Goal: Information Seeking & Learning: Learn about a topic

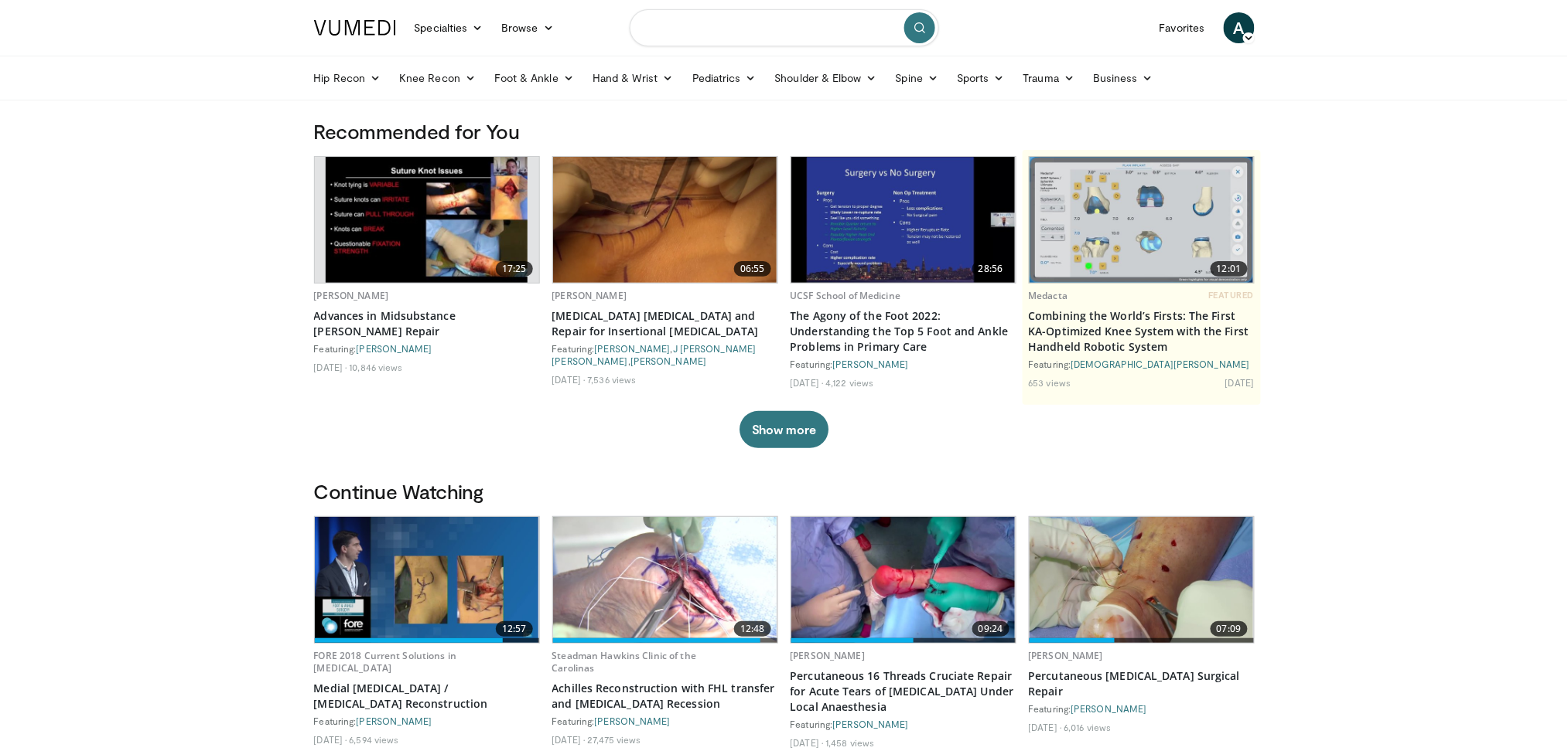
click at [682, 34] on input "Search topics, interventions" at bounding box center [784, 28] width 309 height 37
type input "**********"
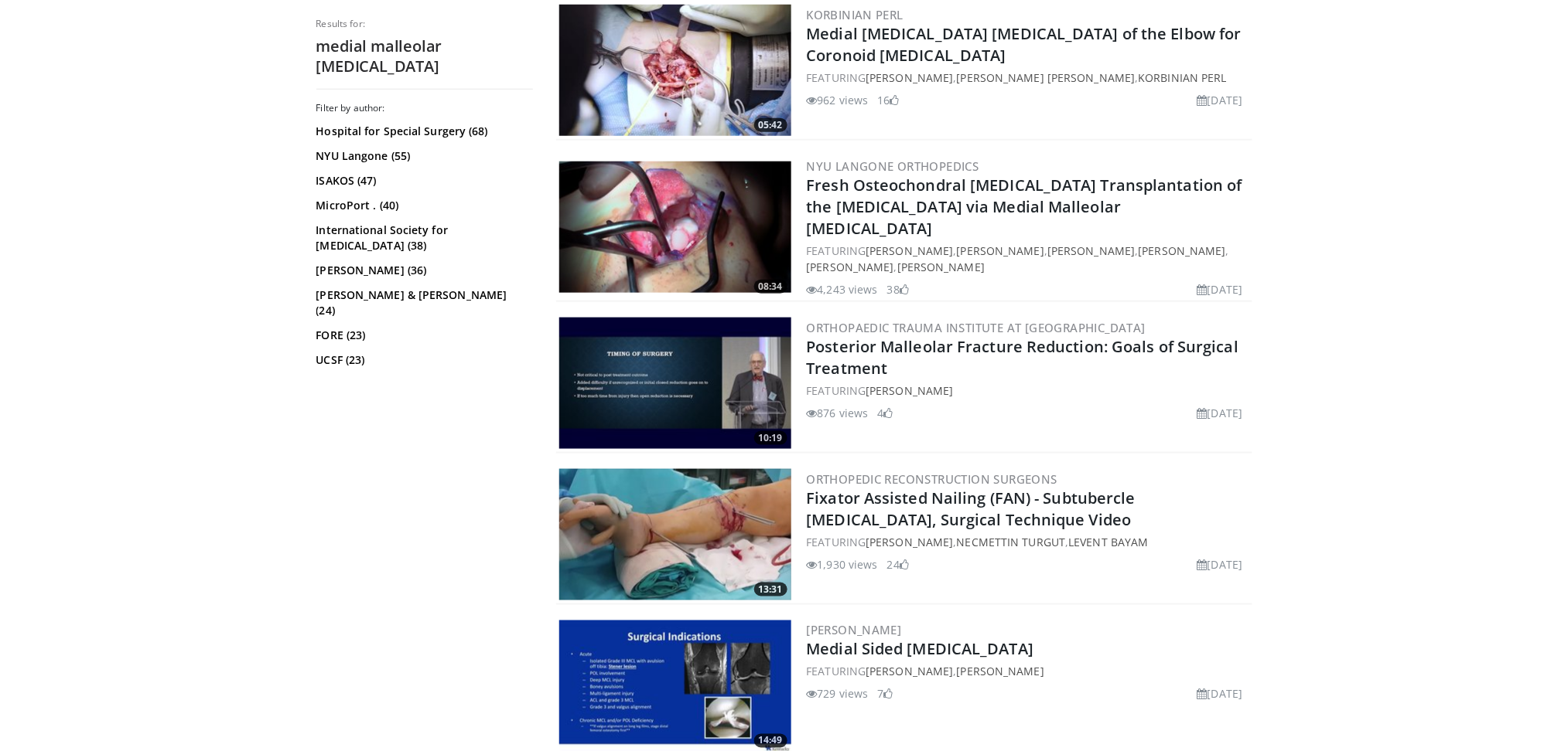
scroll to position [499, 0]
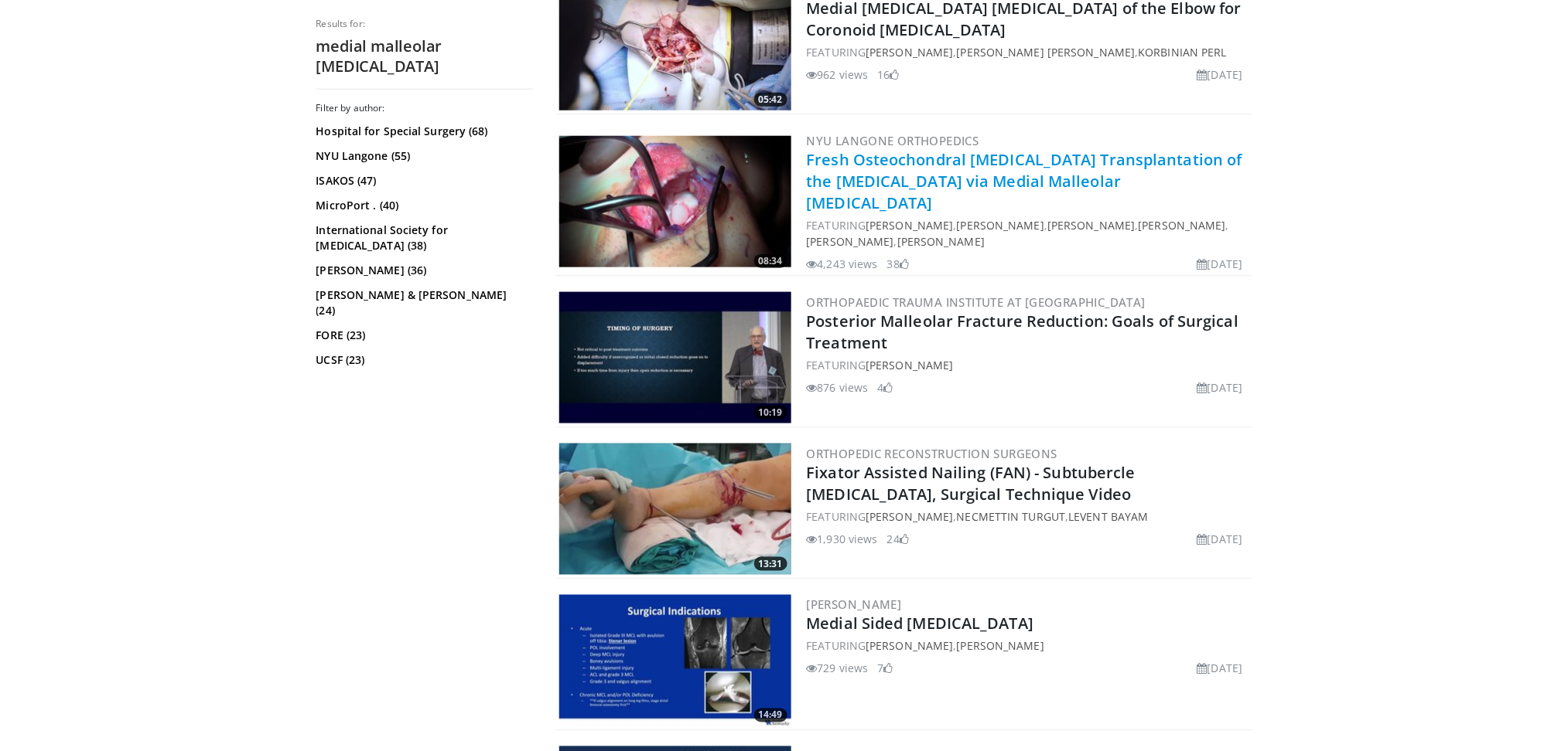
click at [1031, 183] on link "Fresh Osteochondral Allograft Transplantation of the Talus via Medial Malleolar…" at bounding box center [1025, 181] width 435 height 64
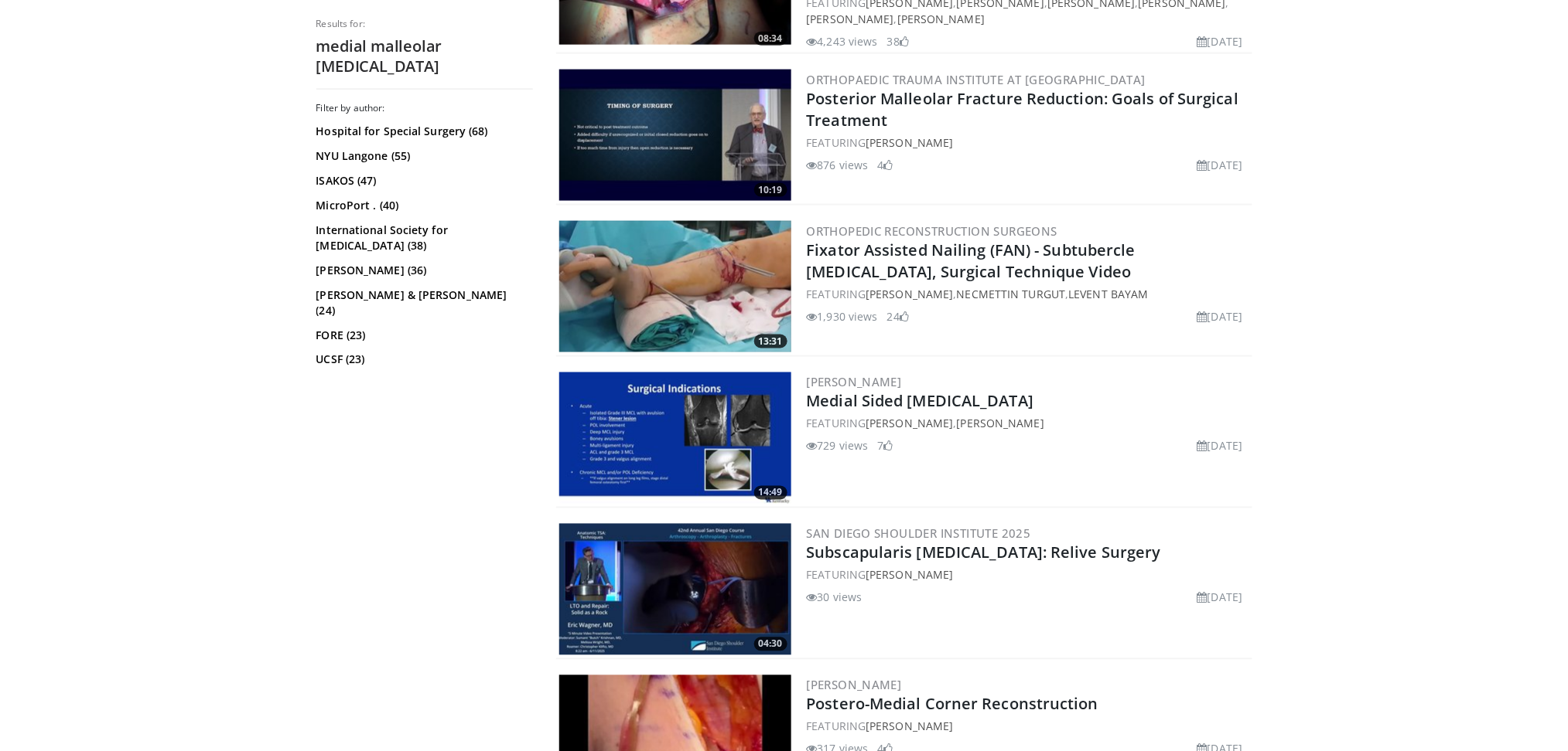
scroll to position [0, 0]
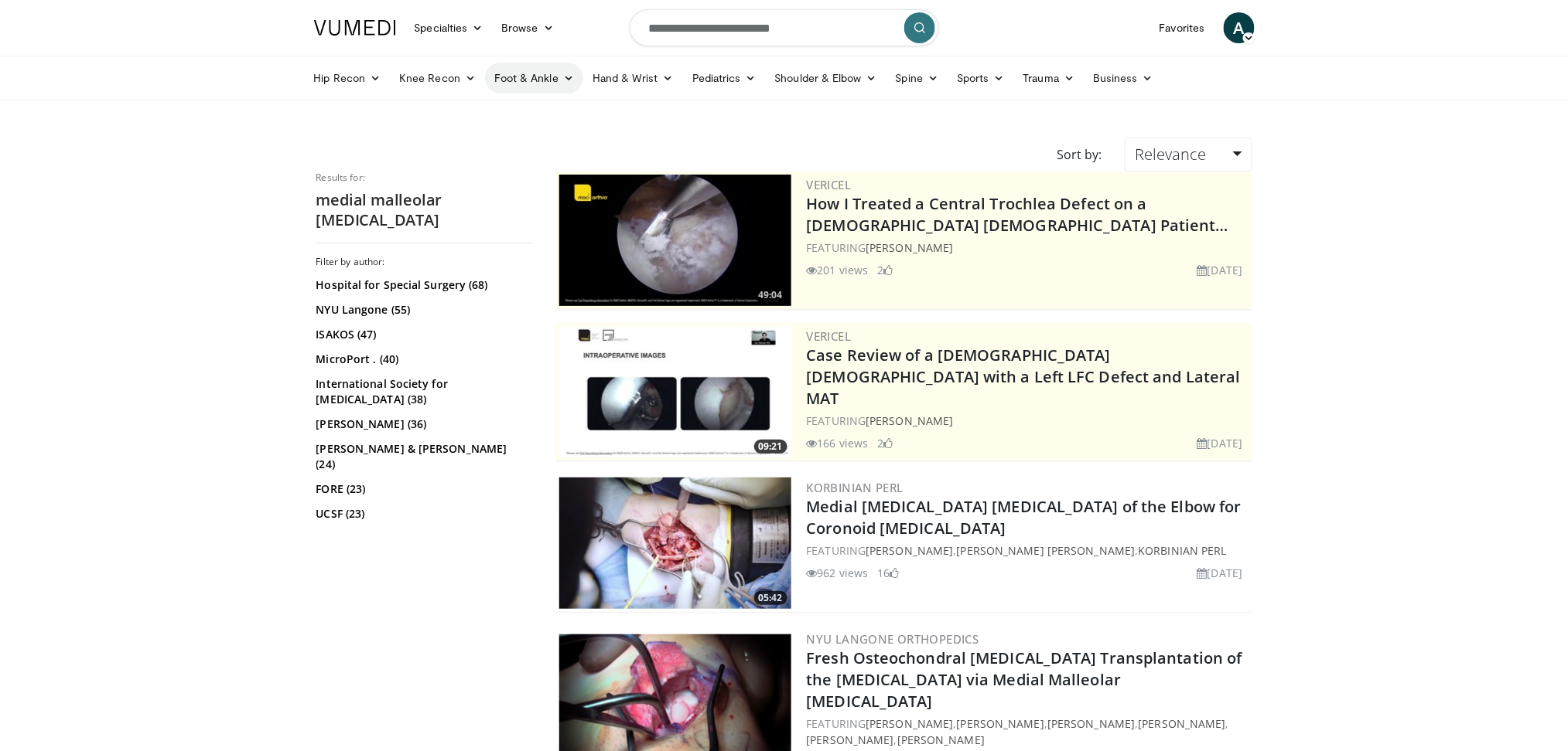
click at [524, 69] on link "Foot & Ankle" at bounding box center [535, 78] width 98 height 31
click at [522, 196] on link "Ankle" at bounding box center [578, 188] width 184 height 25
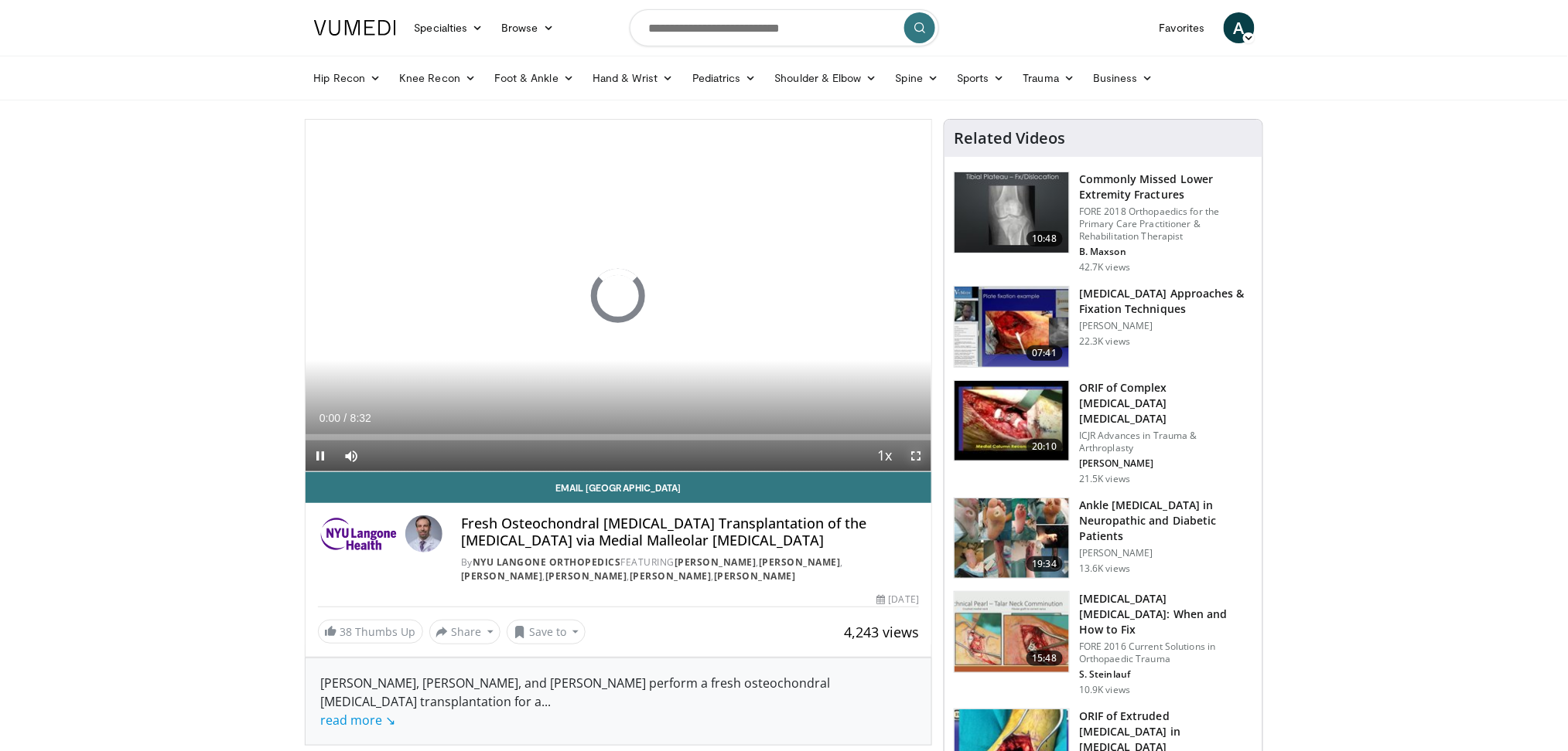
click at [911, 460] on span "Video Player" at bounding box center [915, 456] width 31 height 31
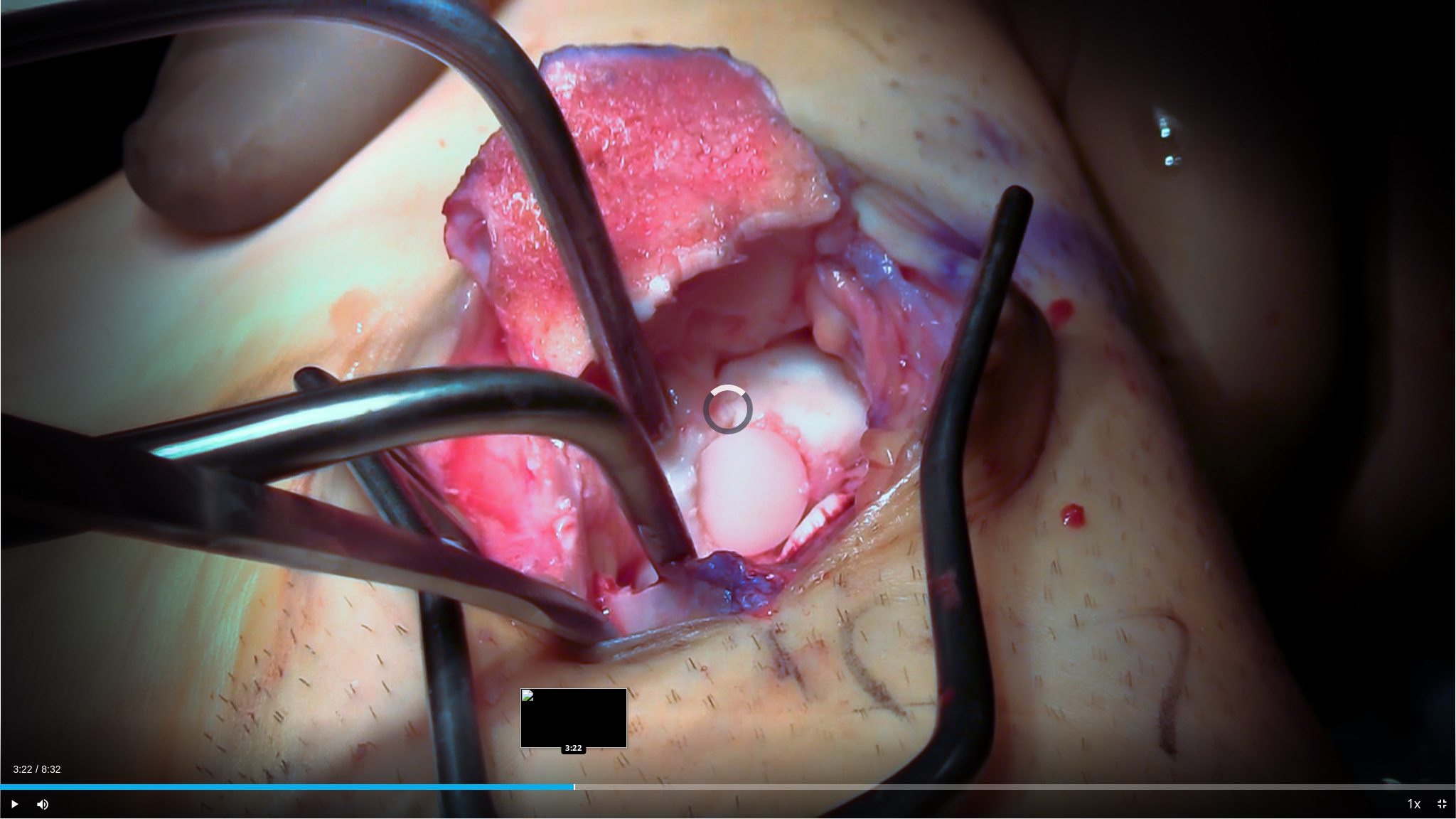
click at [574, 691] on div "Progress Bar" at bounding box center [575, 787] width 1 height 6
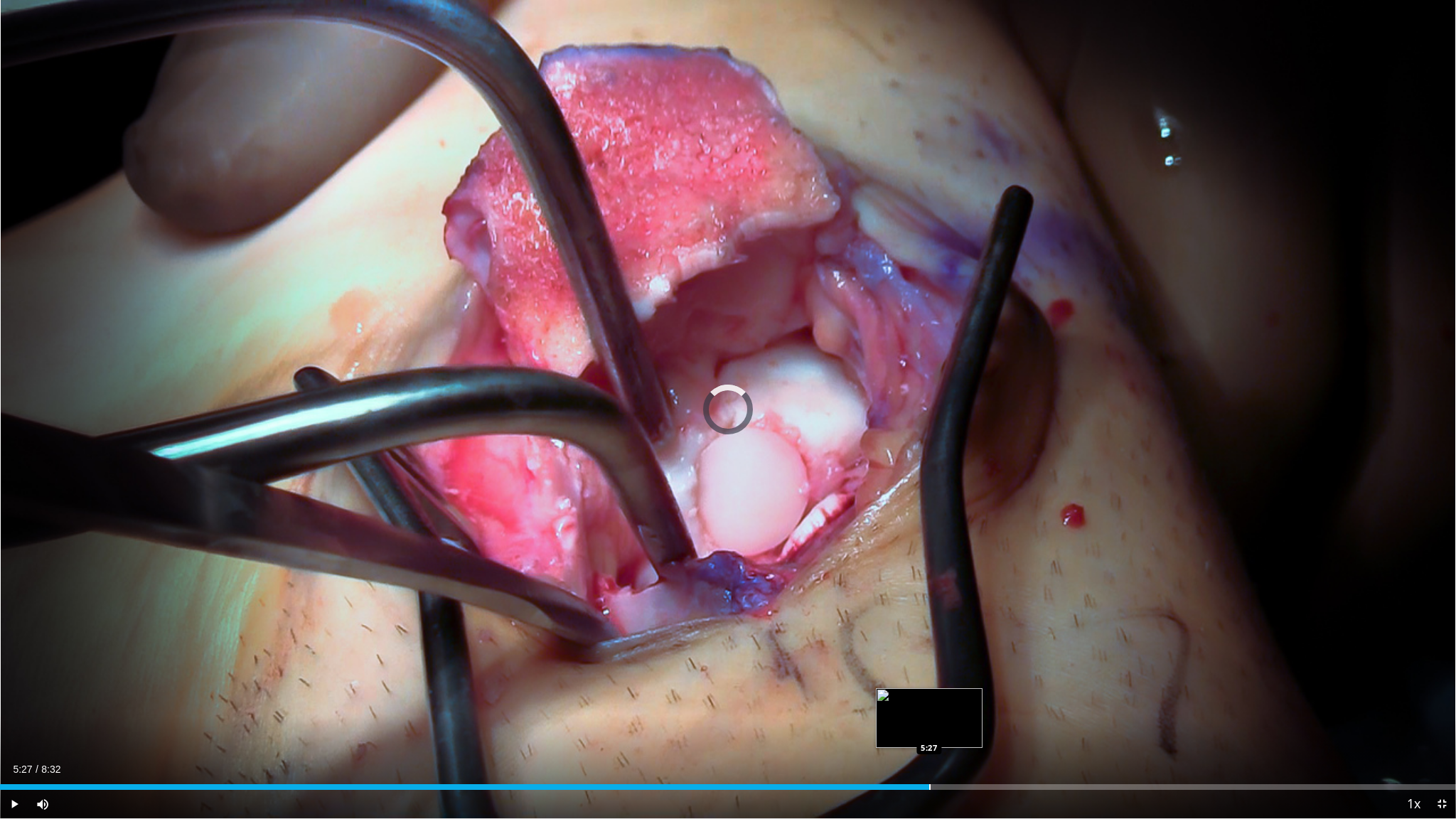
click at [930, 691] on div "Progress Bar" at bounding box center [930, 787] width 1 height 6
click at [846, 691] on div "Progress Bar" at bounding box center [847, 787] width 1 height 6
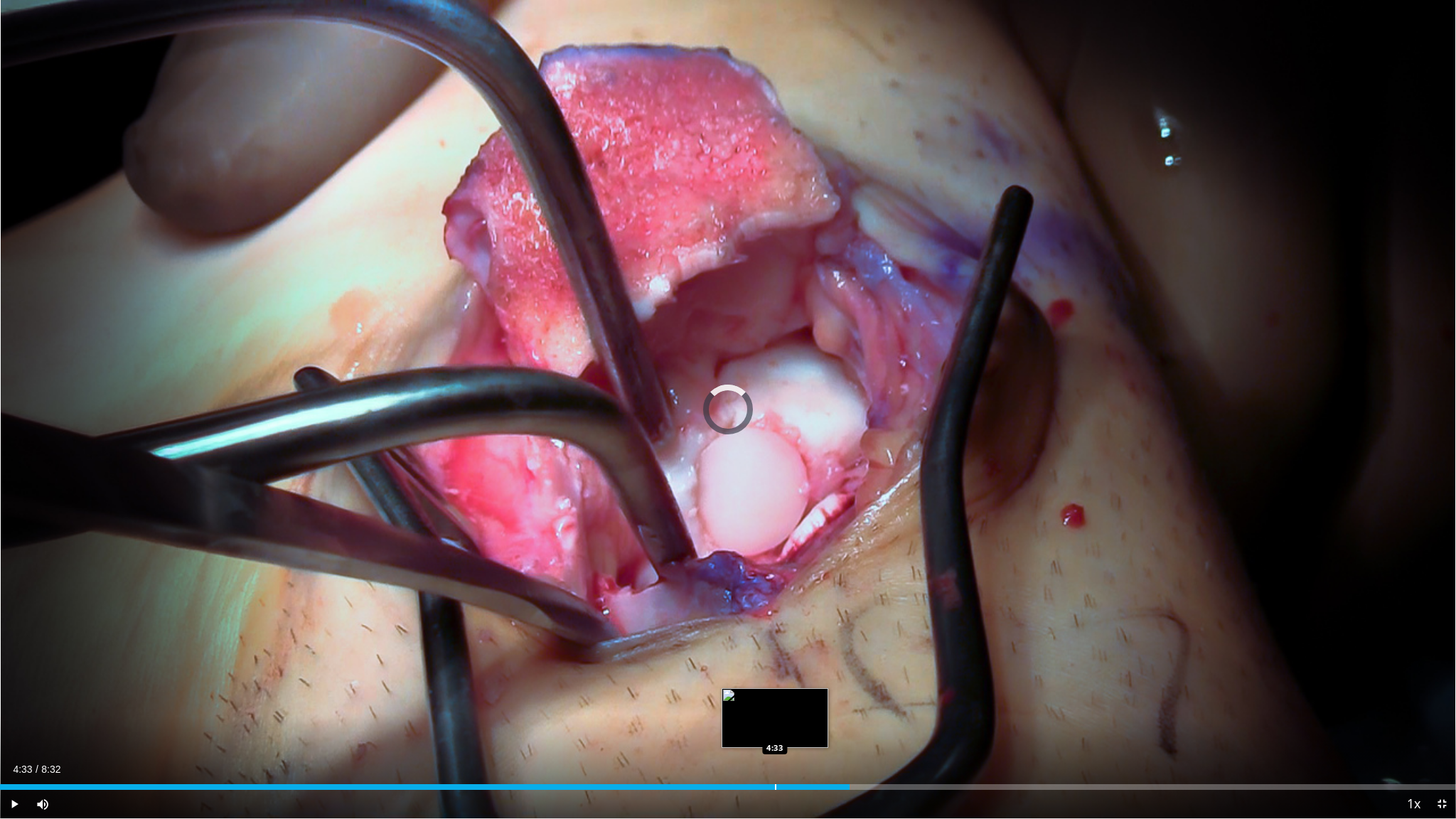
click at [775, 691] on div "Progress Bar" at bounding box center [775, 787] width 1 height 6
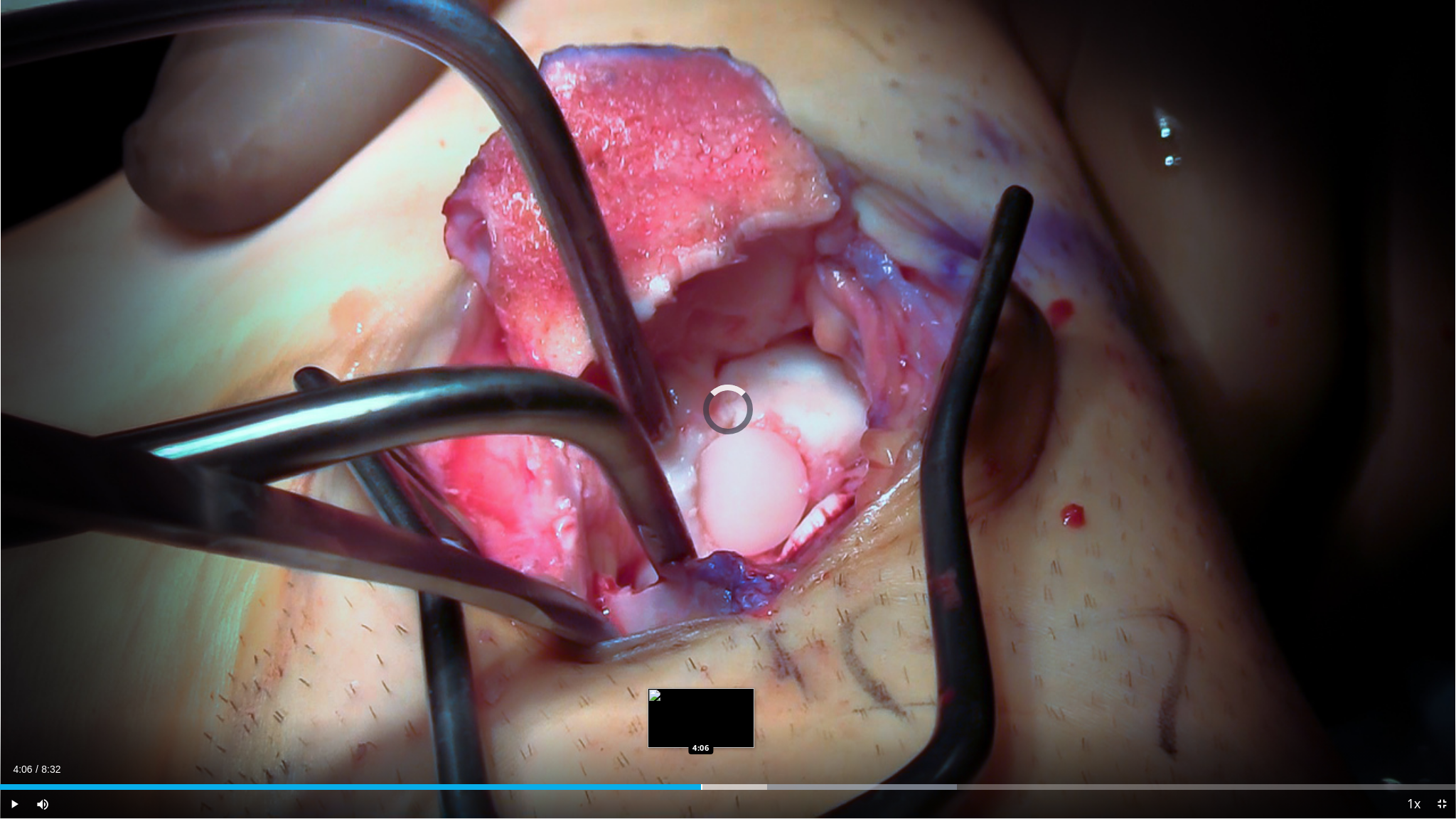
click at [700, 691] on div "Loaded : 65.74% 4:06 4:06" at bounding box center [728, 783] width 1456 height 14
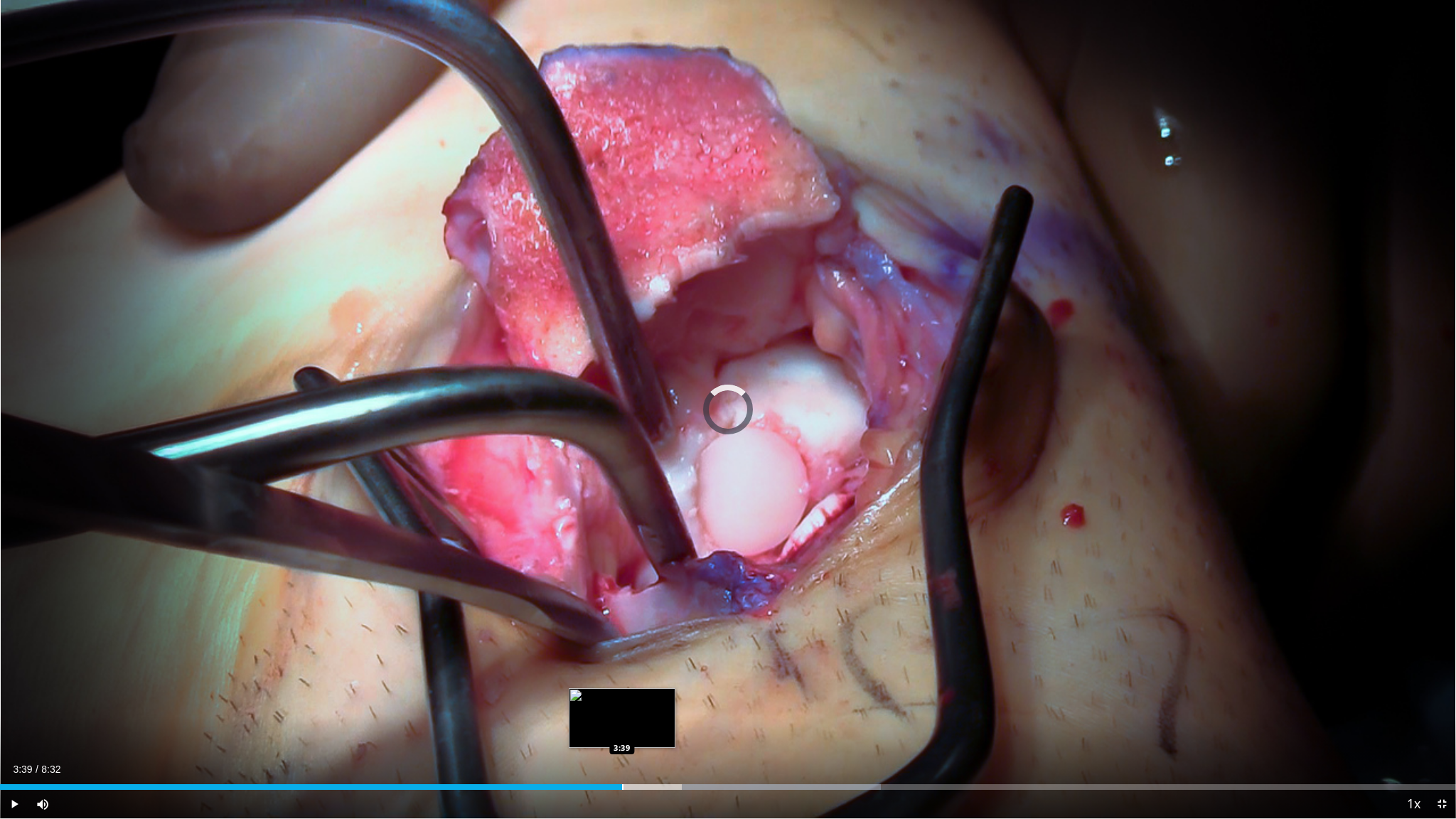
click at [621, 691] on div "Loaded : 60.50% 3:39 3:39" at bounding box center [728, 783] width 1456 height 14
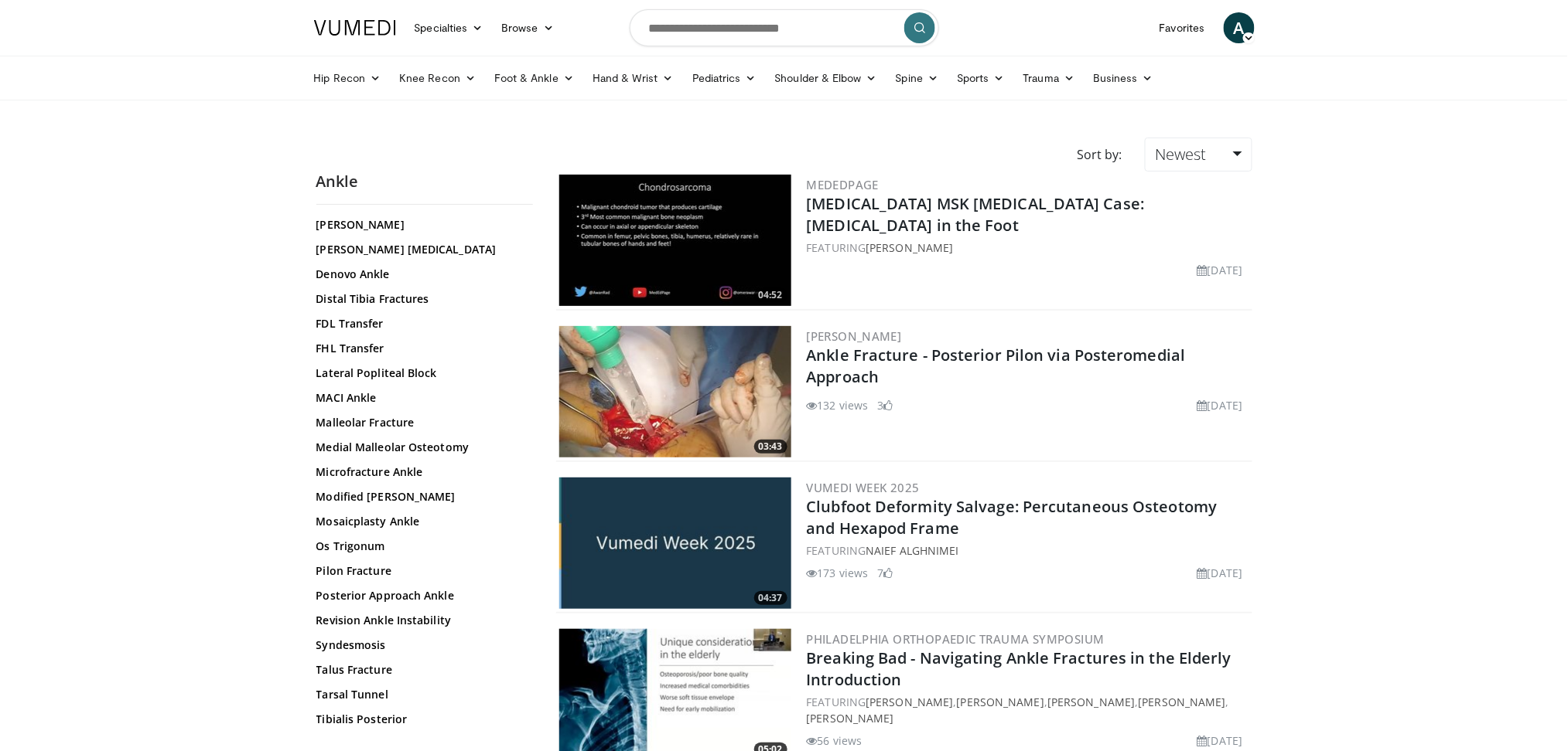
scroll to position [408, 0]
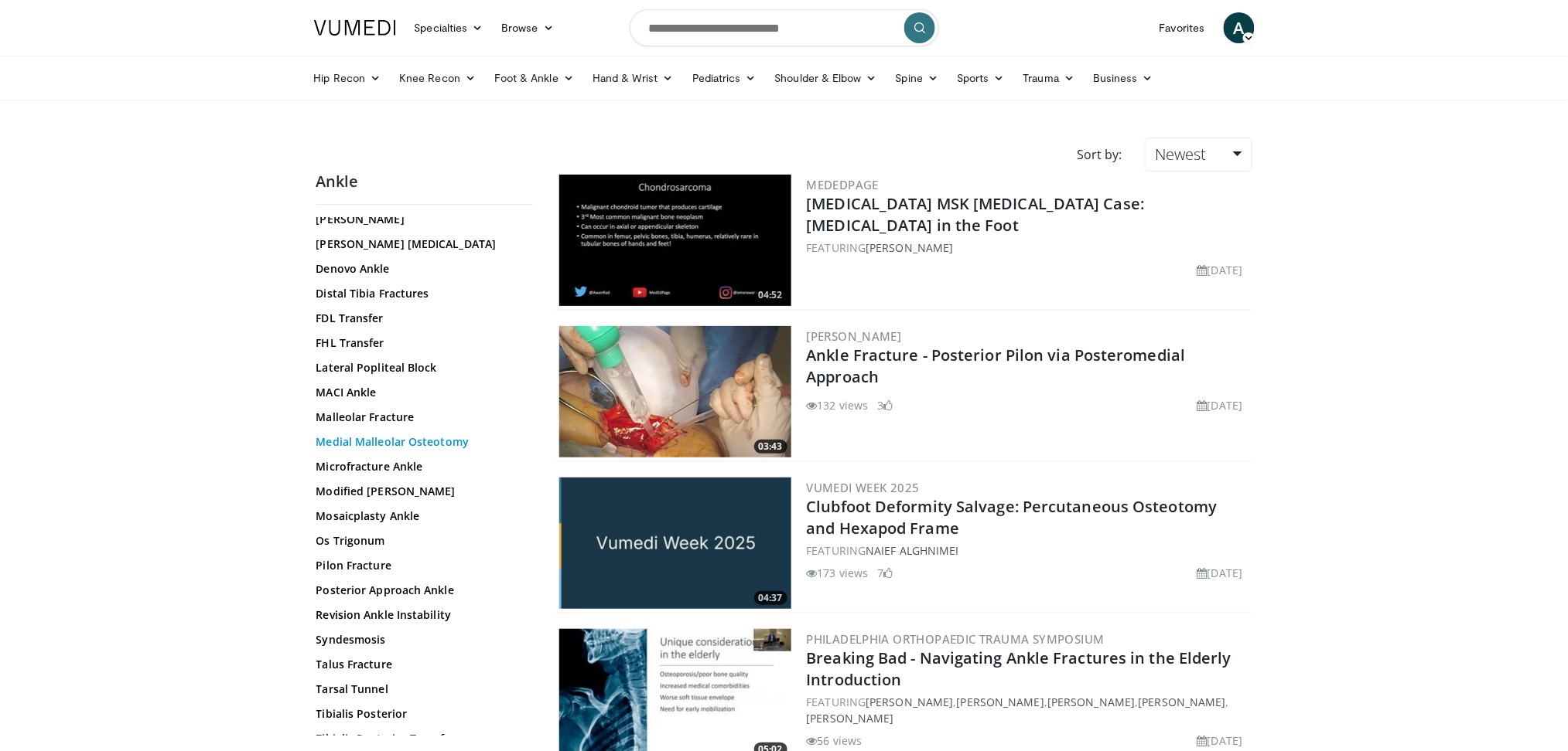
click at [440, 441] on link "Medial Malleolar Osteotomy" at bounding box center [420, 441] width 209 height 15
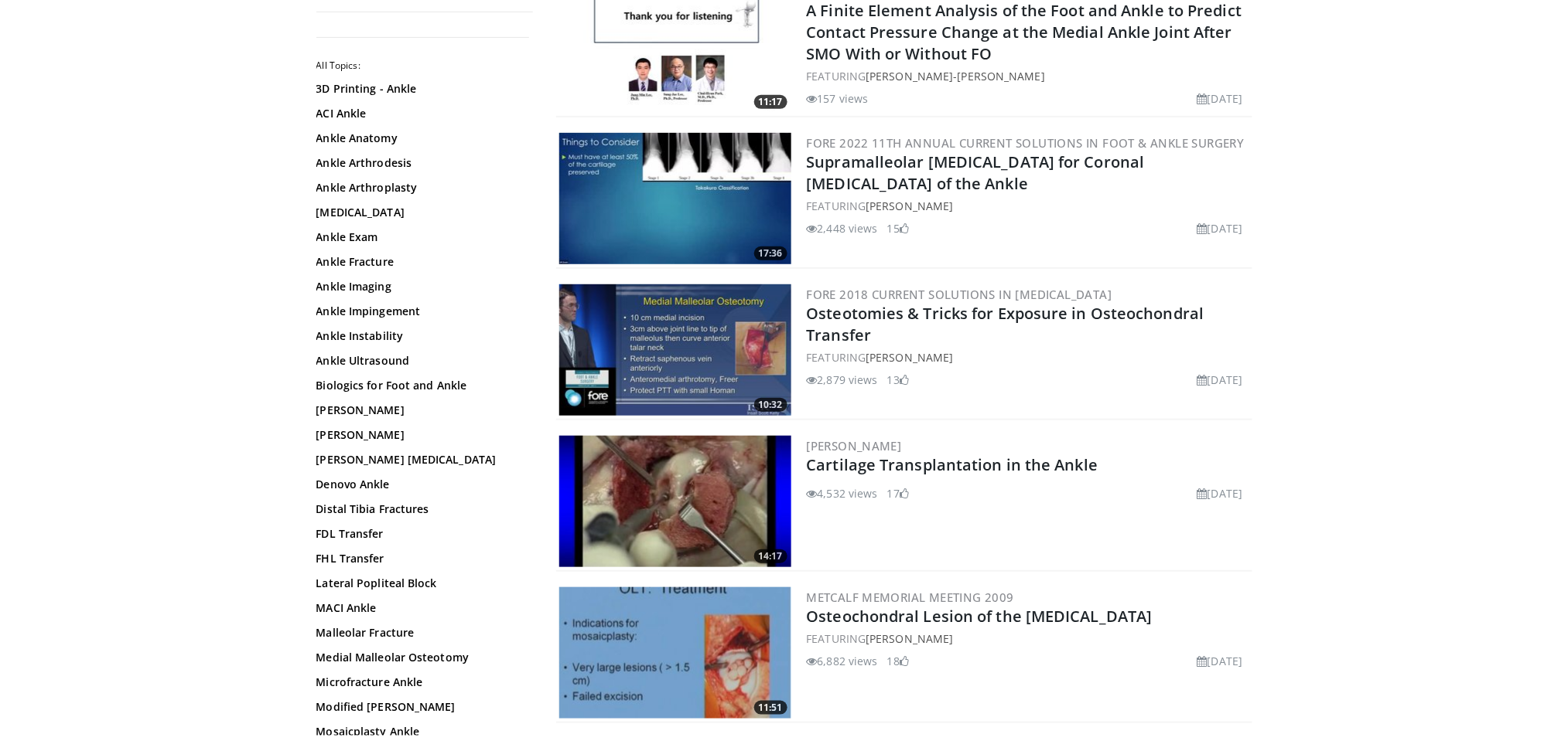
scroll to position [192, 0]
click at [979, 309] on link "Osteotomies & Tricks for Exposure in Osteochondral Transfer" at bounding box center [1006, 325] width 398 height 43
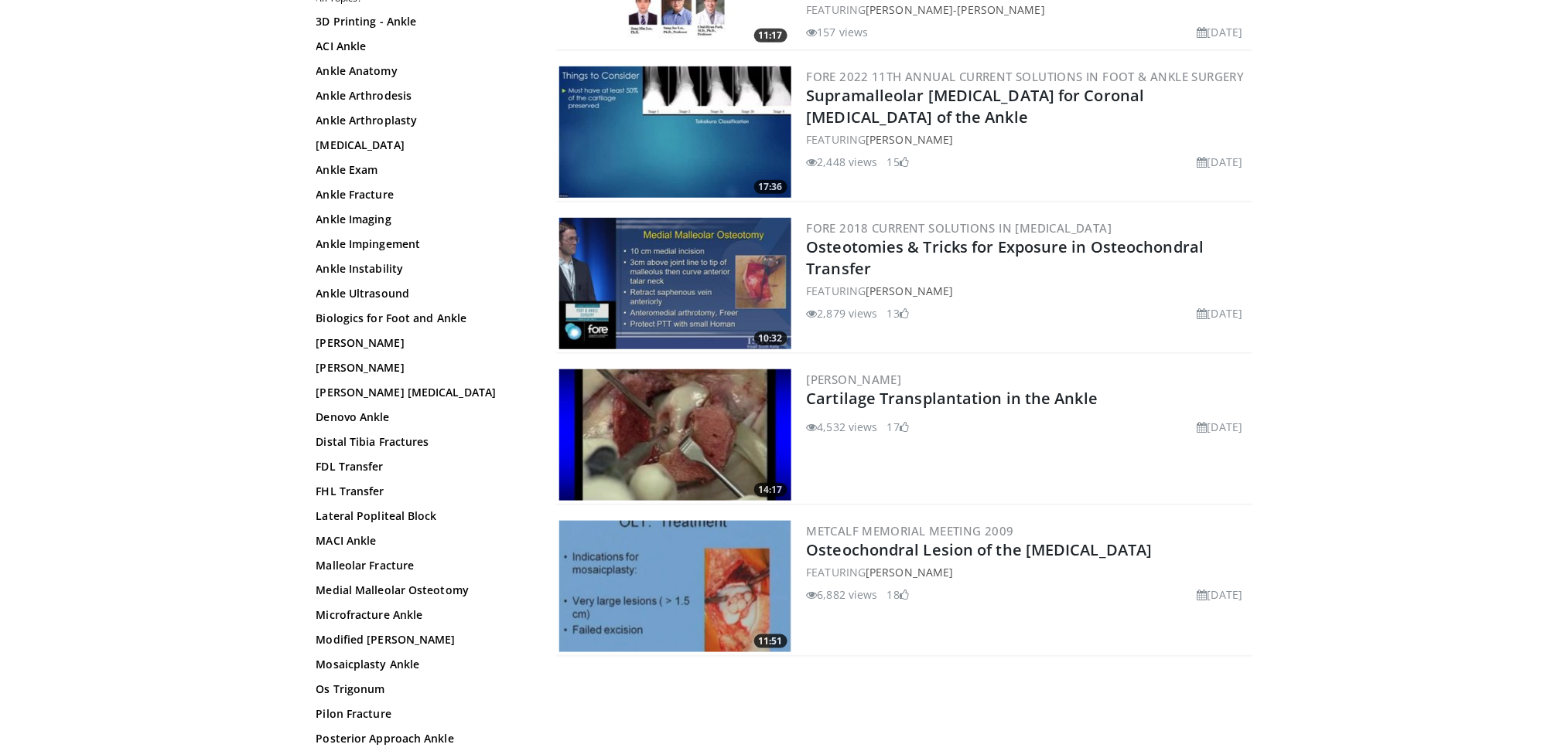
scroll to position [291, 0]
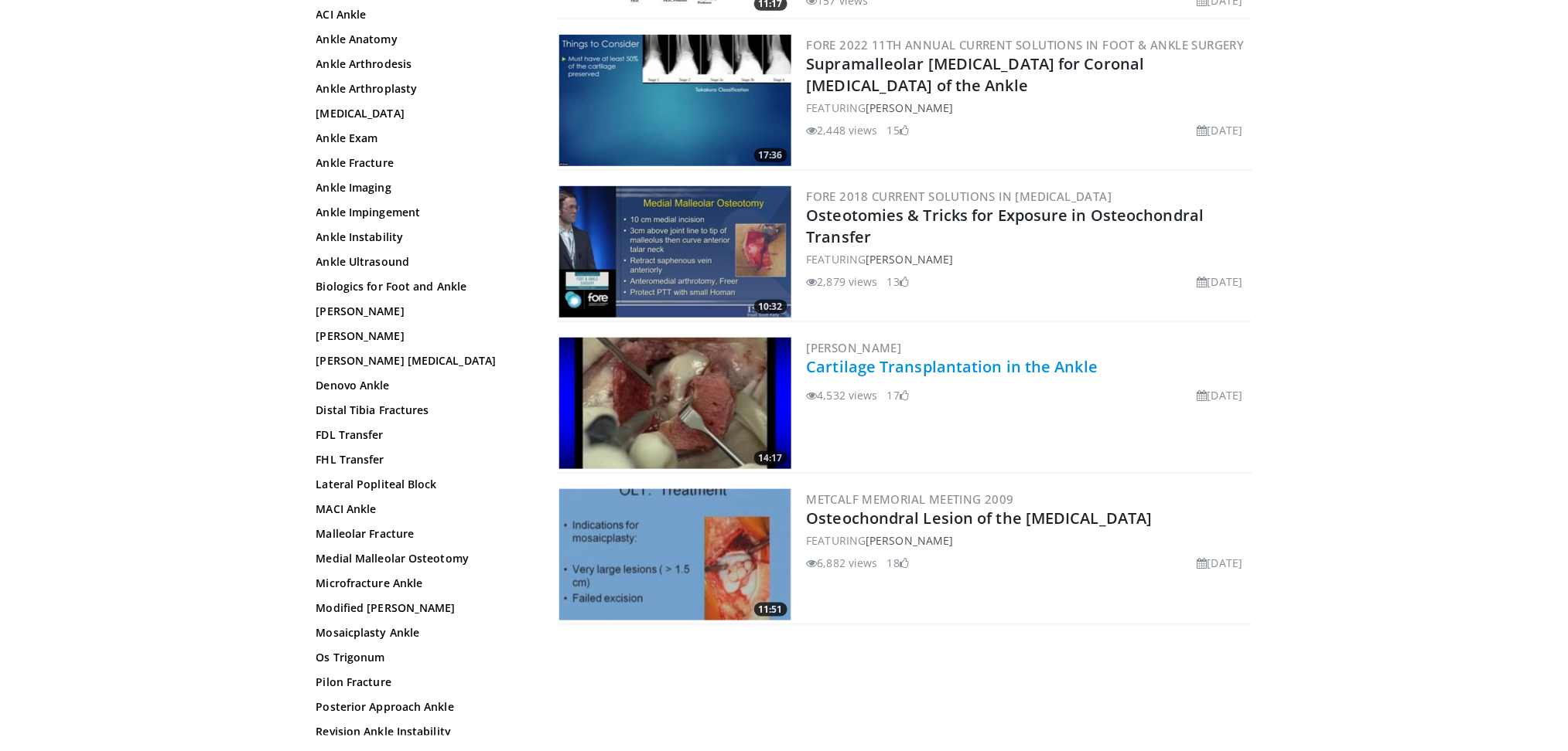
click at [944, 364] on link "Cartilage Transplantation in the Ankle" at bounding box center [952, 367] width 292 height 21
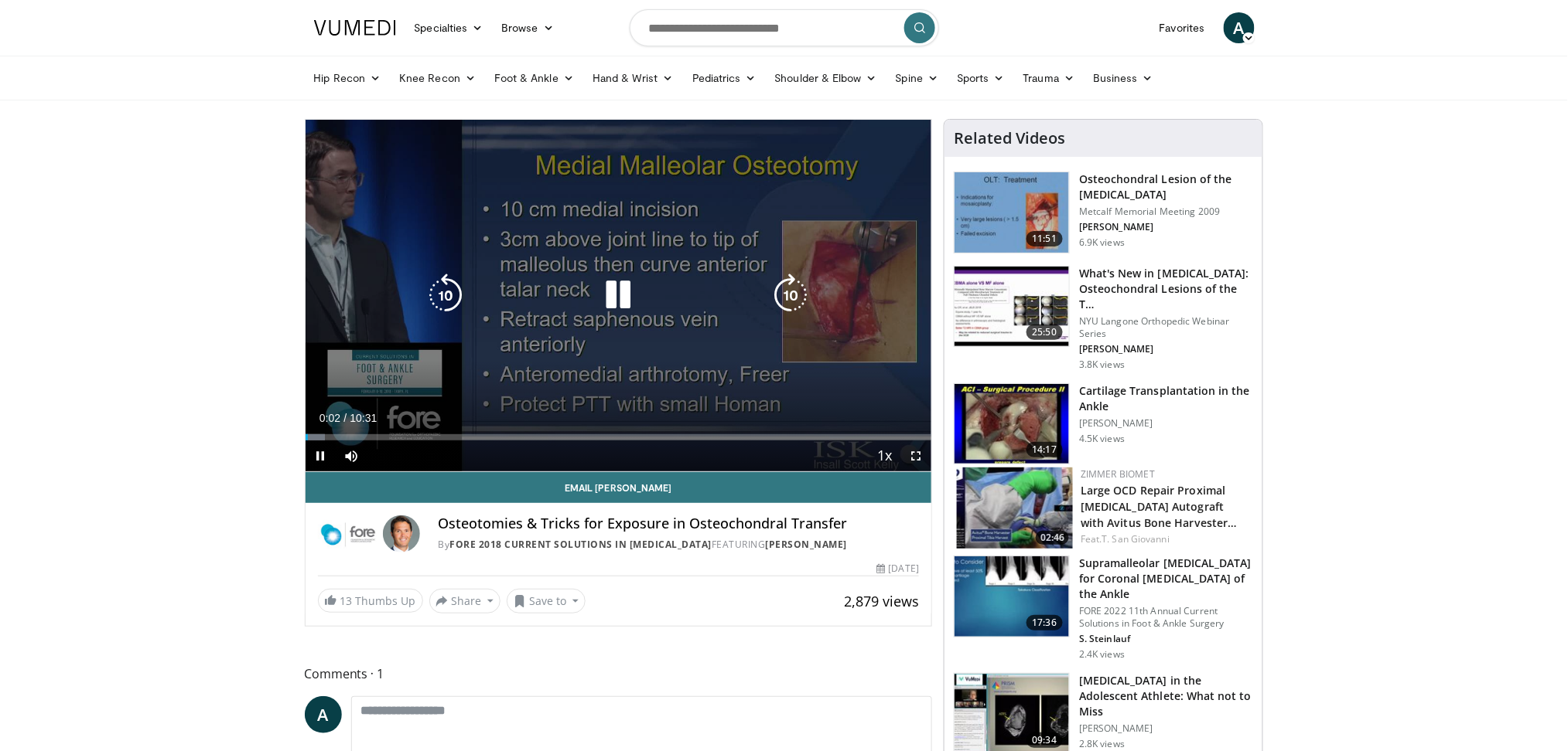
click at [632, 296] on icon "Video Player" at bounding box center [618, 295] width 44 height 44
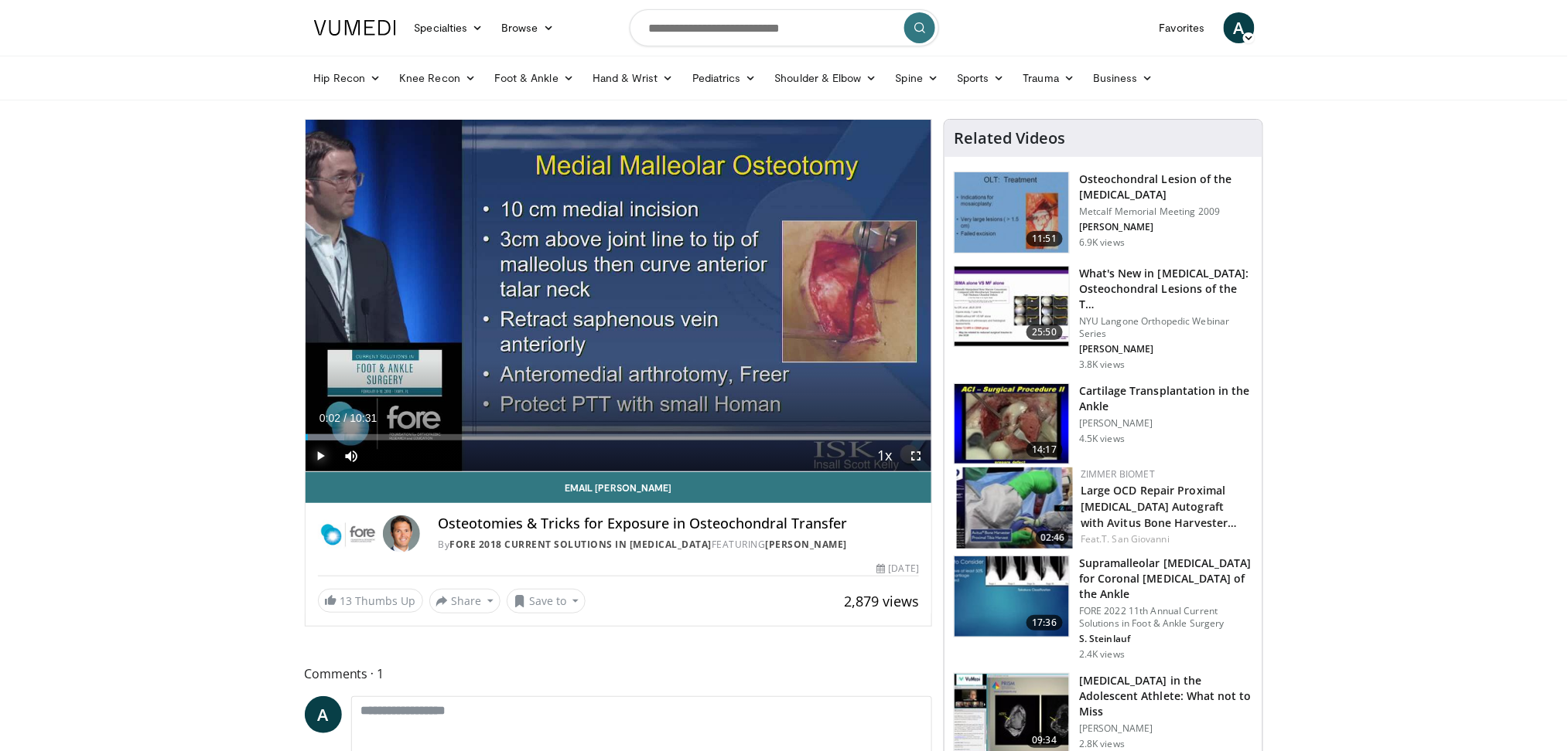
click at [323, 441] on span "Video Player" at bounding box center [321, 456] width 31 height 31
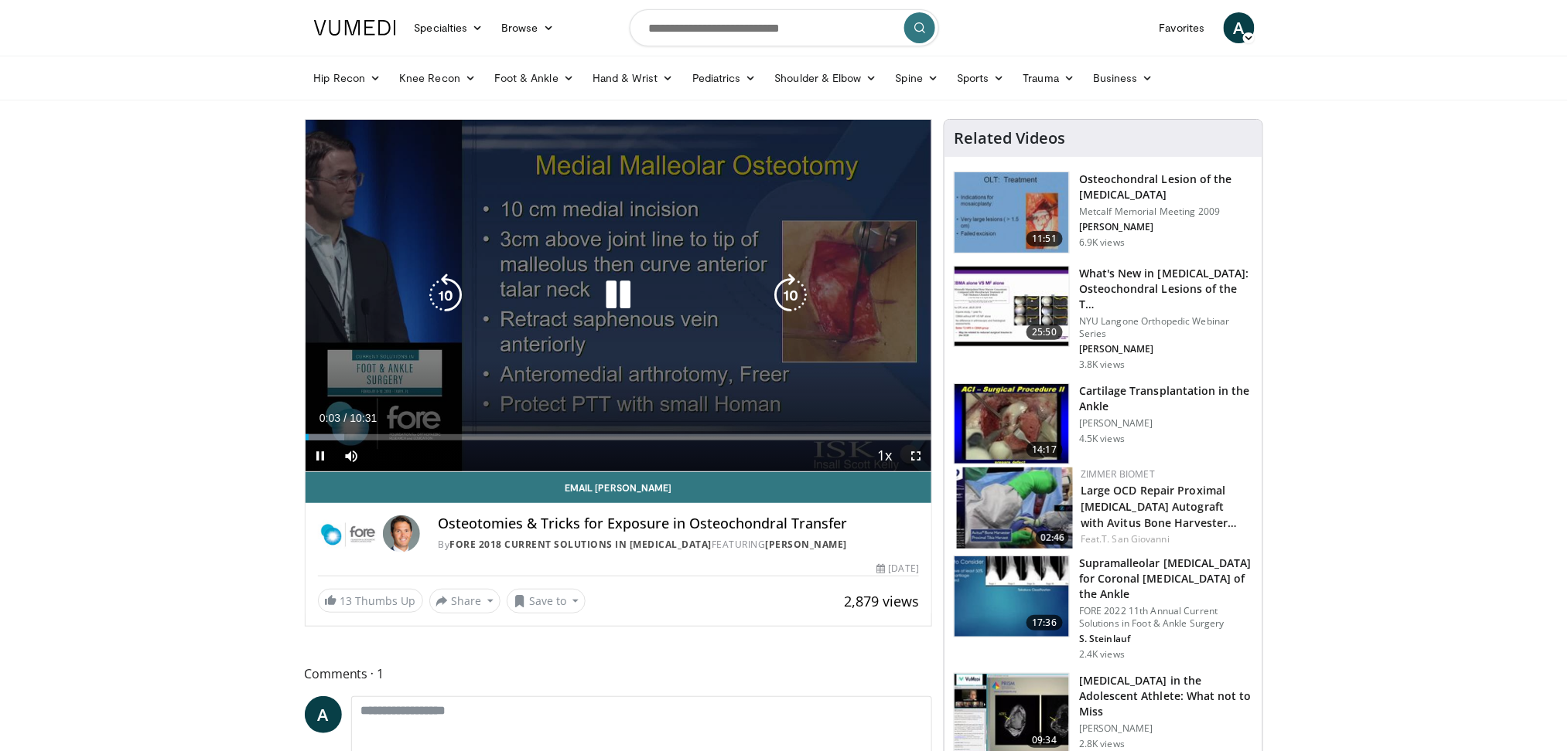
click at [601, 290] on icon "Video Player" at bounding box center [618, 295] width 44 height 44
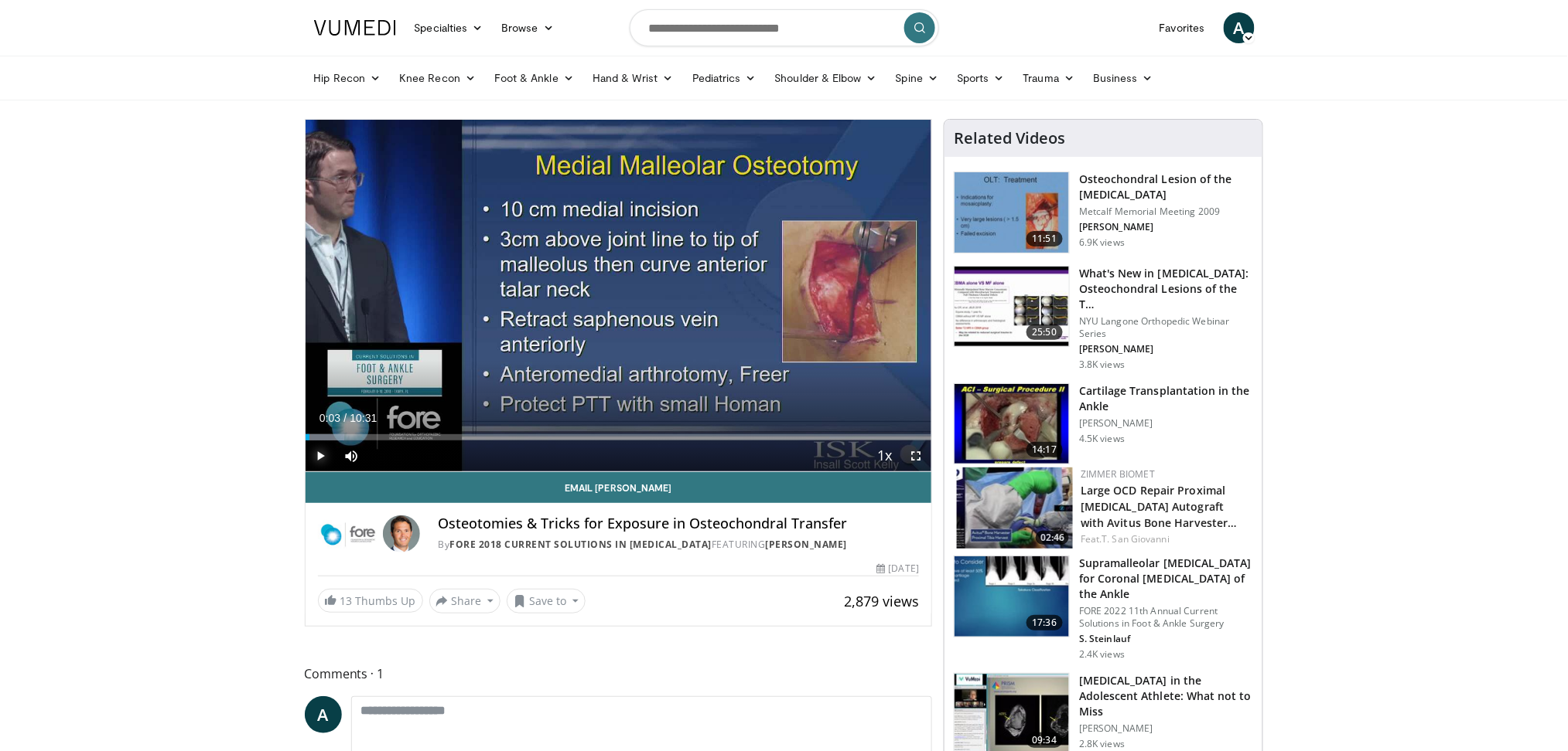
click at [326, 451] on span "Video Player" at bounding box center [321, 456] width 31 height 31
click at [919, 459] on span "Video Player" at bounding box center [915, 456] width 31 height 31
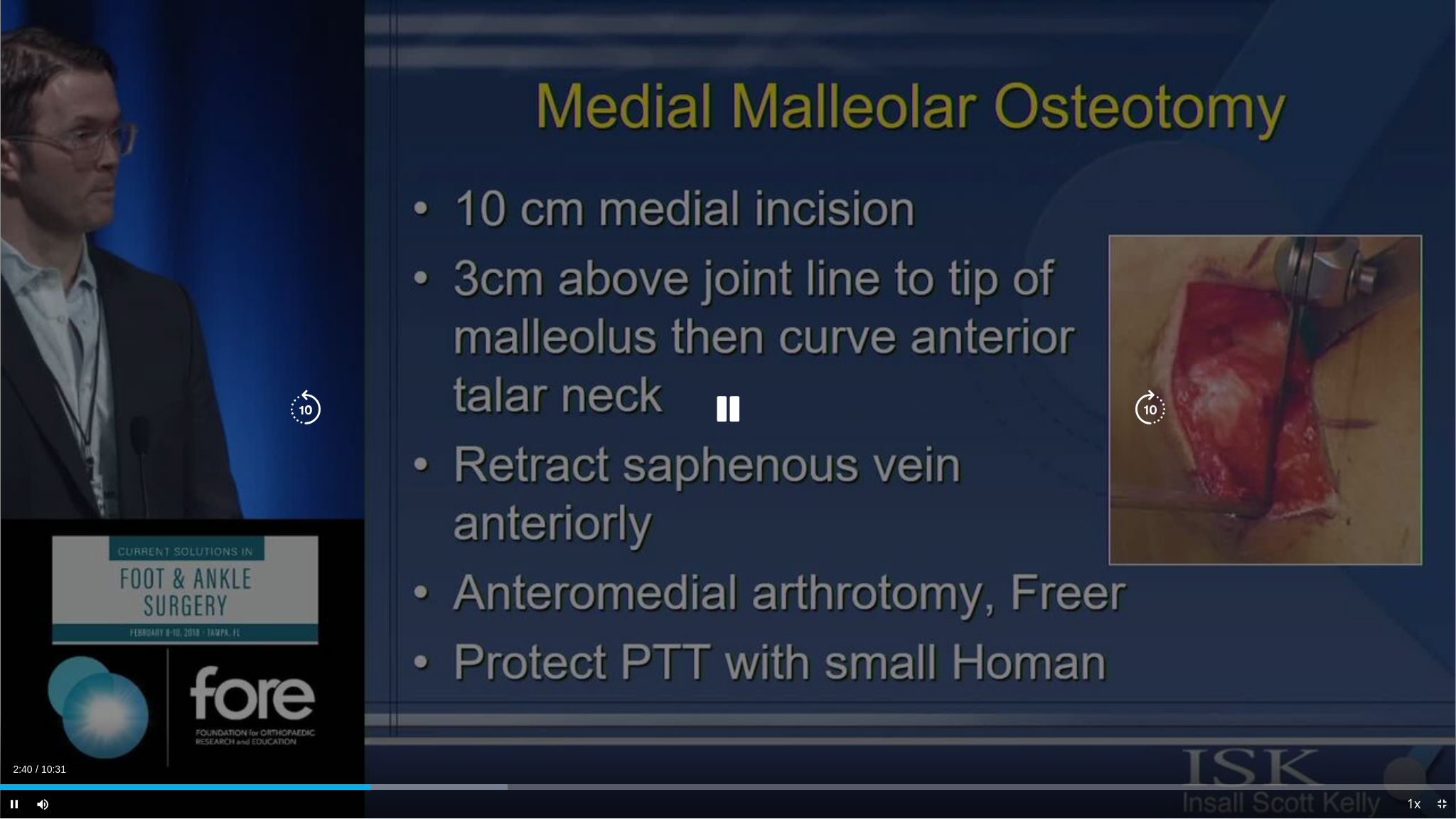
click at [720, 422] on icon "Video Player" at bounding box center [728, 410] width 40 height 40
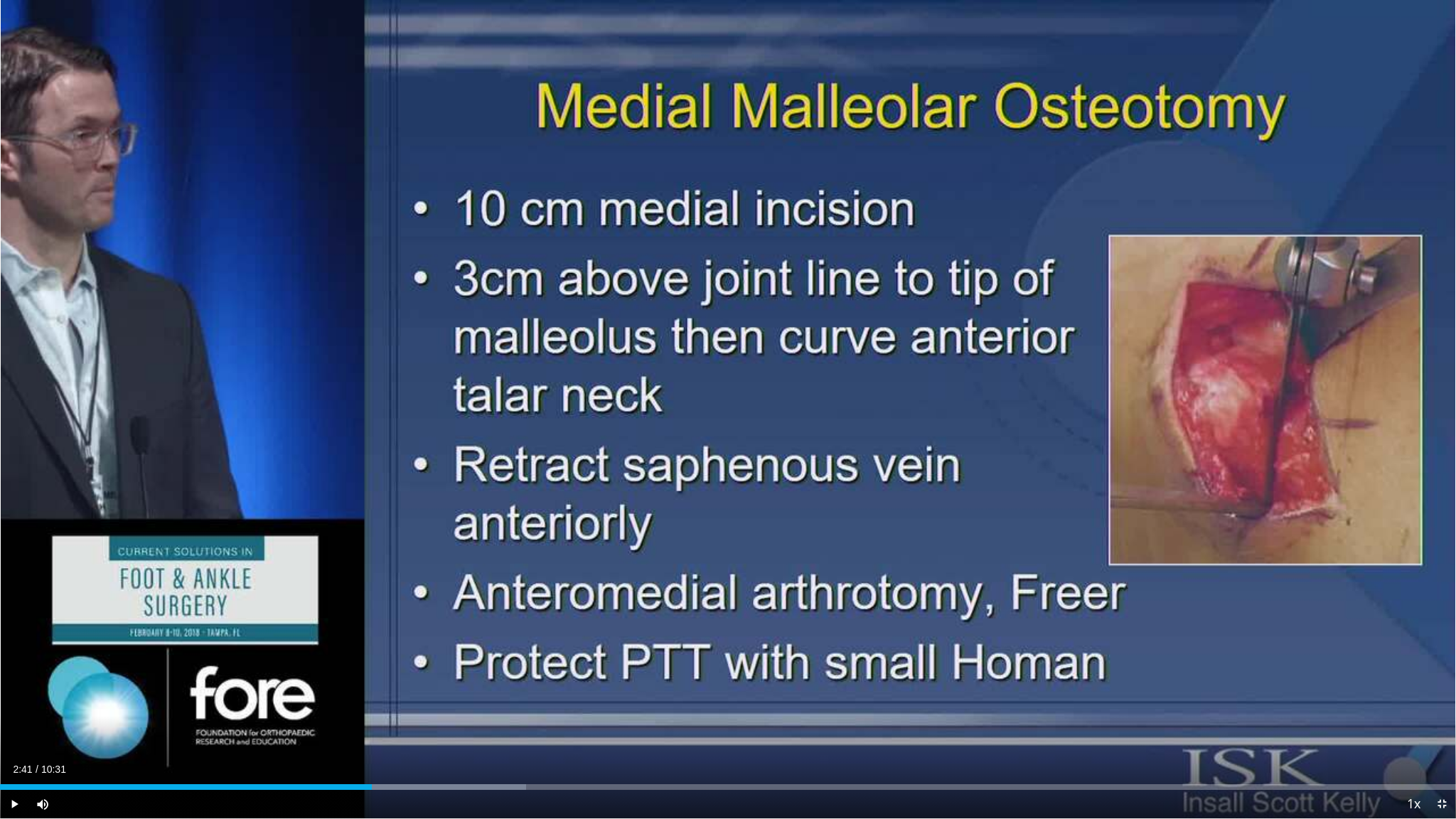
click at [1011, 447] on div "10 seconds Tap to unmute" at bounding box center [728, 409] width 1456 height 818
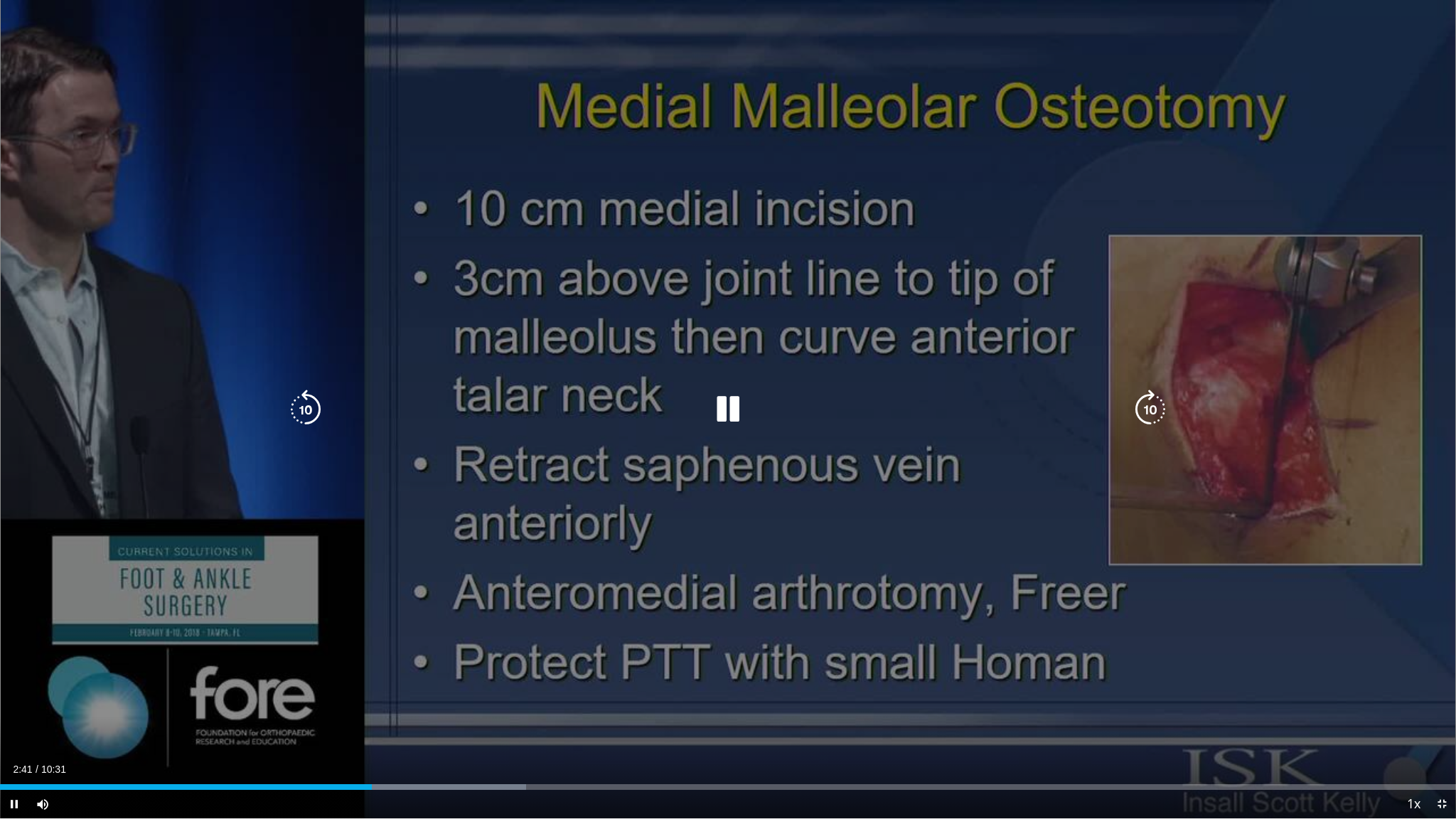
click at [737, 414] on icon "Video Player" at bounding box center [728, 410] width 40 height 40
click at [728, 413] on icon "Video Player" at bounding box center [728, 410] width 40 height 40
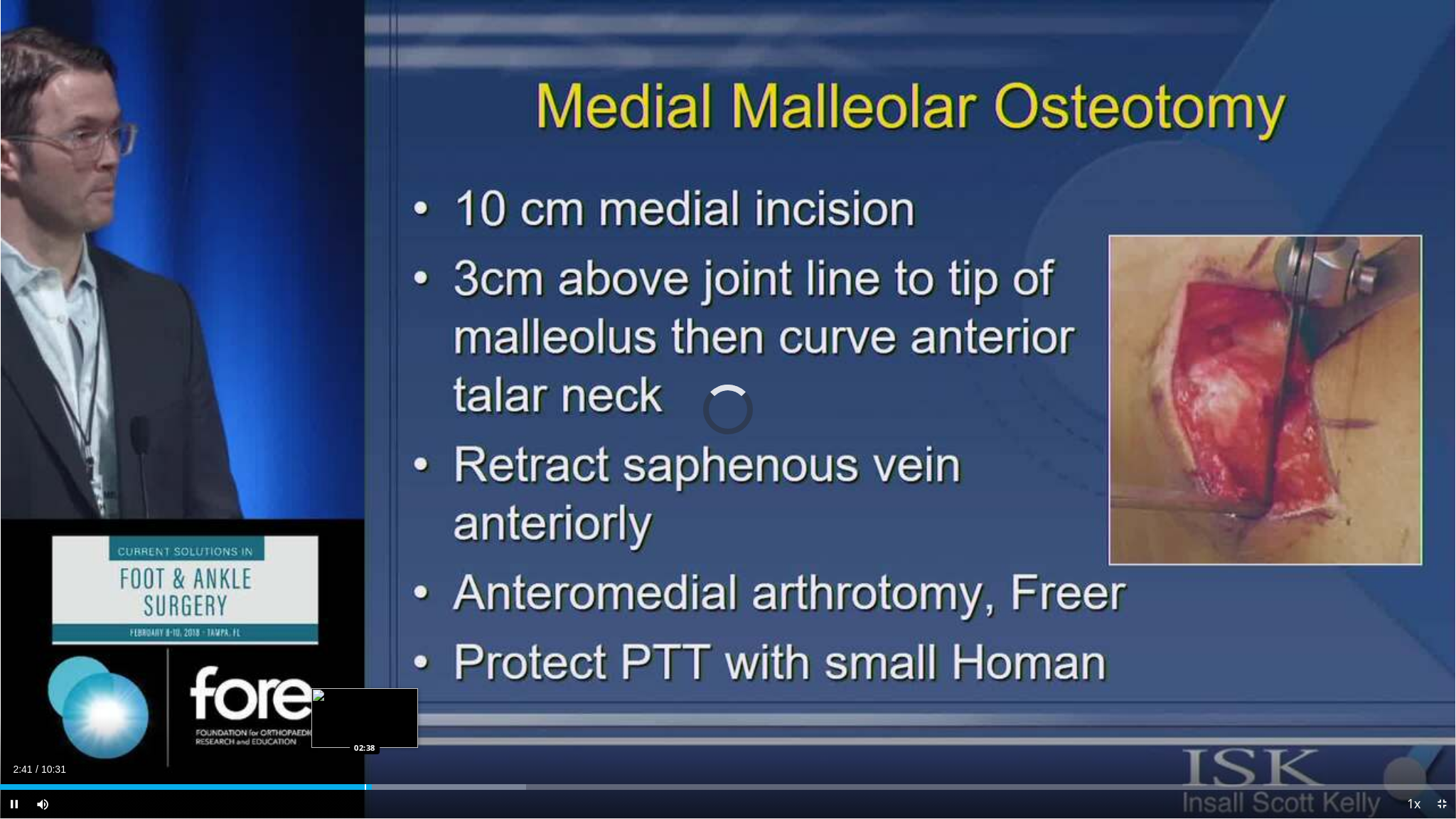
click at [365, 691] on div "Progress Bar" at bounding box center [366, 787] width 1 height 6
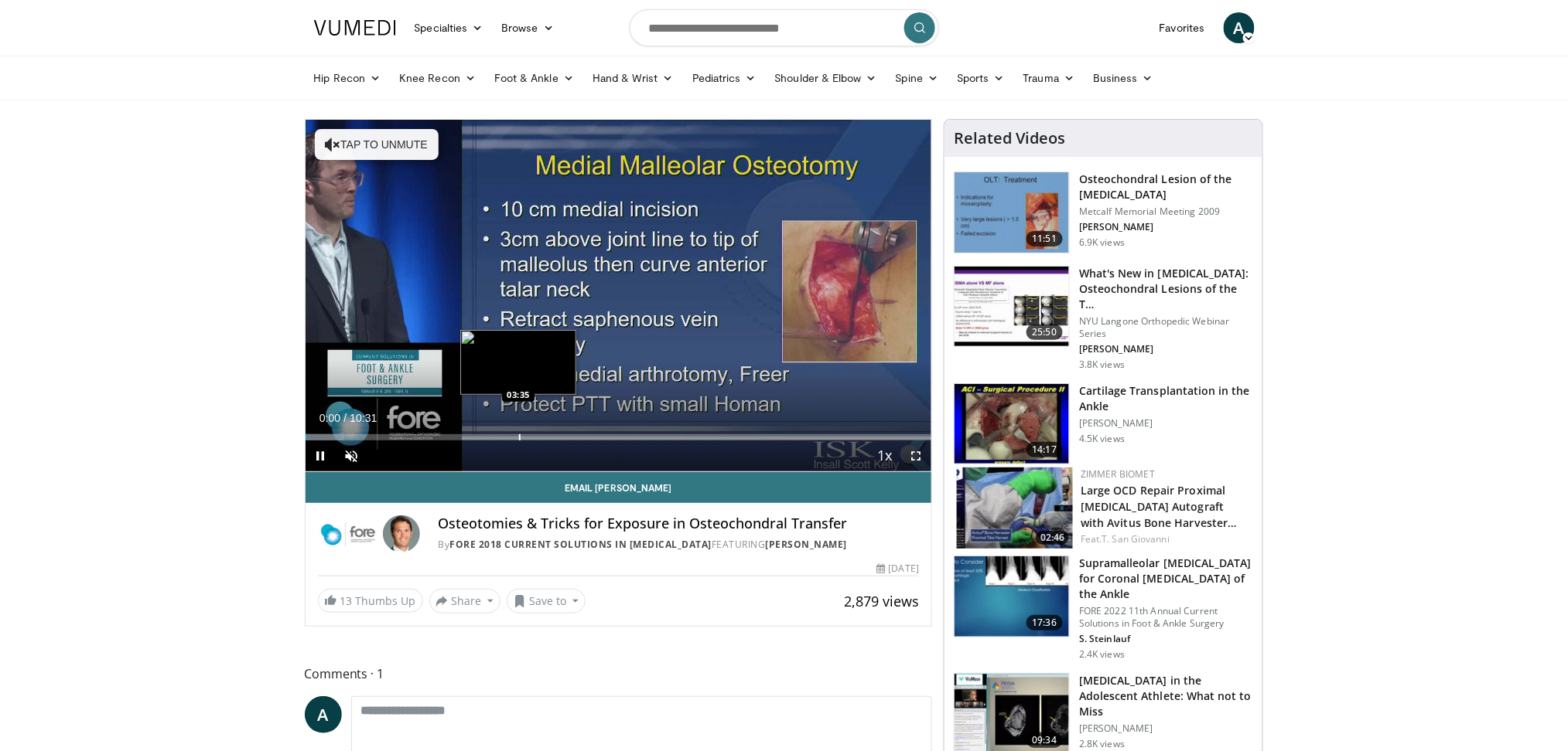
click at [518, 433] on div "Loaded : 6.27% 00:00 03:35" at bounding box center [619, 433] width 627 height 15
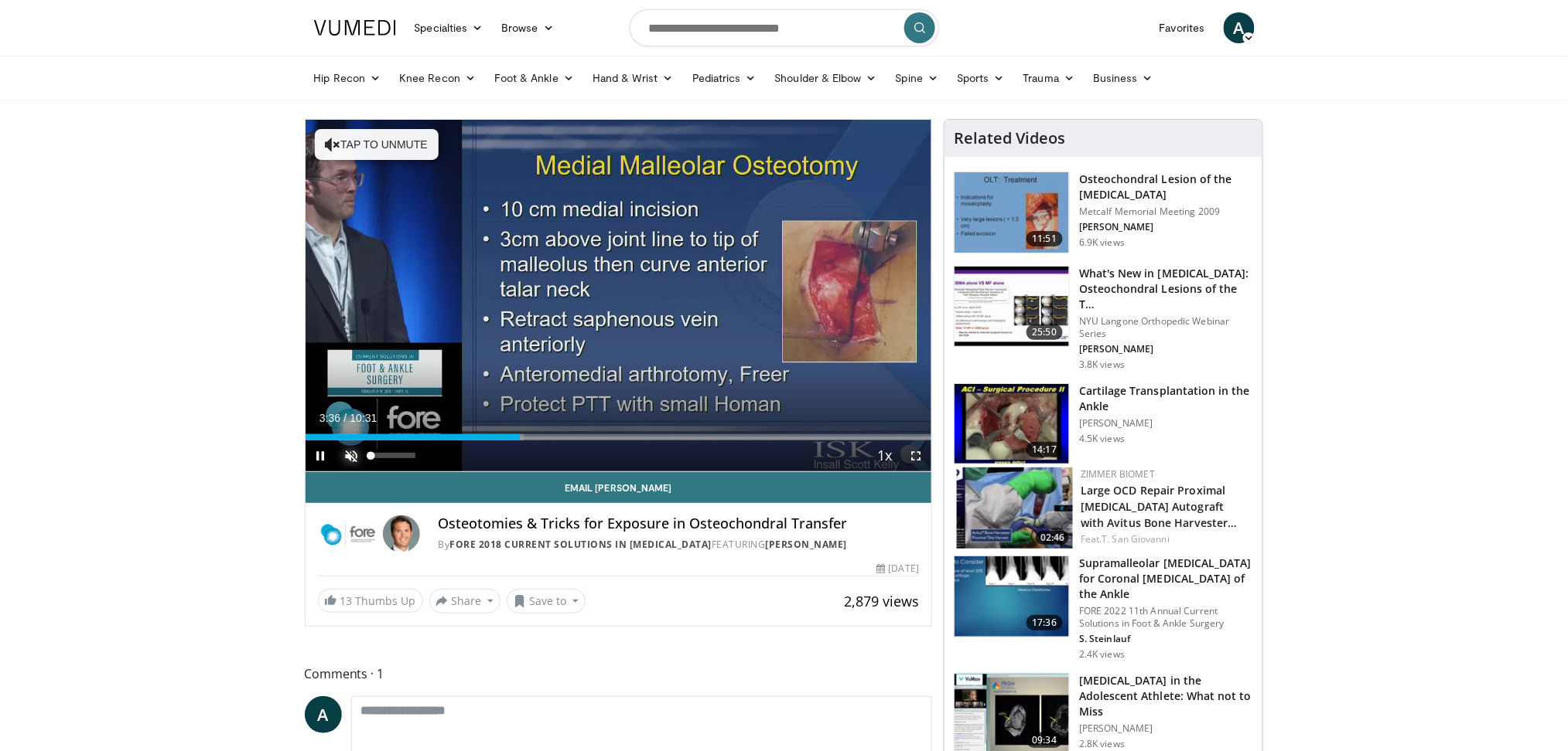
click at [347, 449] on span "Video Player" at bounding box center [352, 456] width 31 height 31
click at [918, 460] on span "Video Player" at bounding box center [915, 456] width 31 height 31
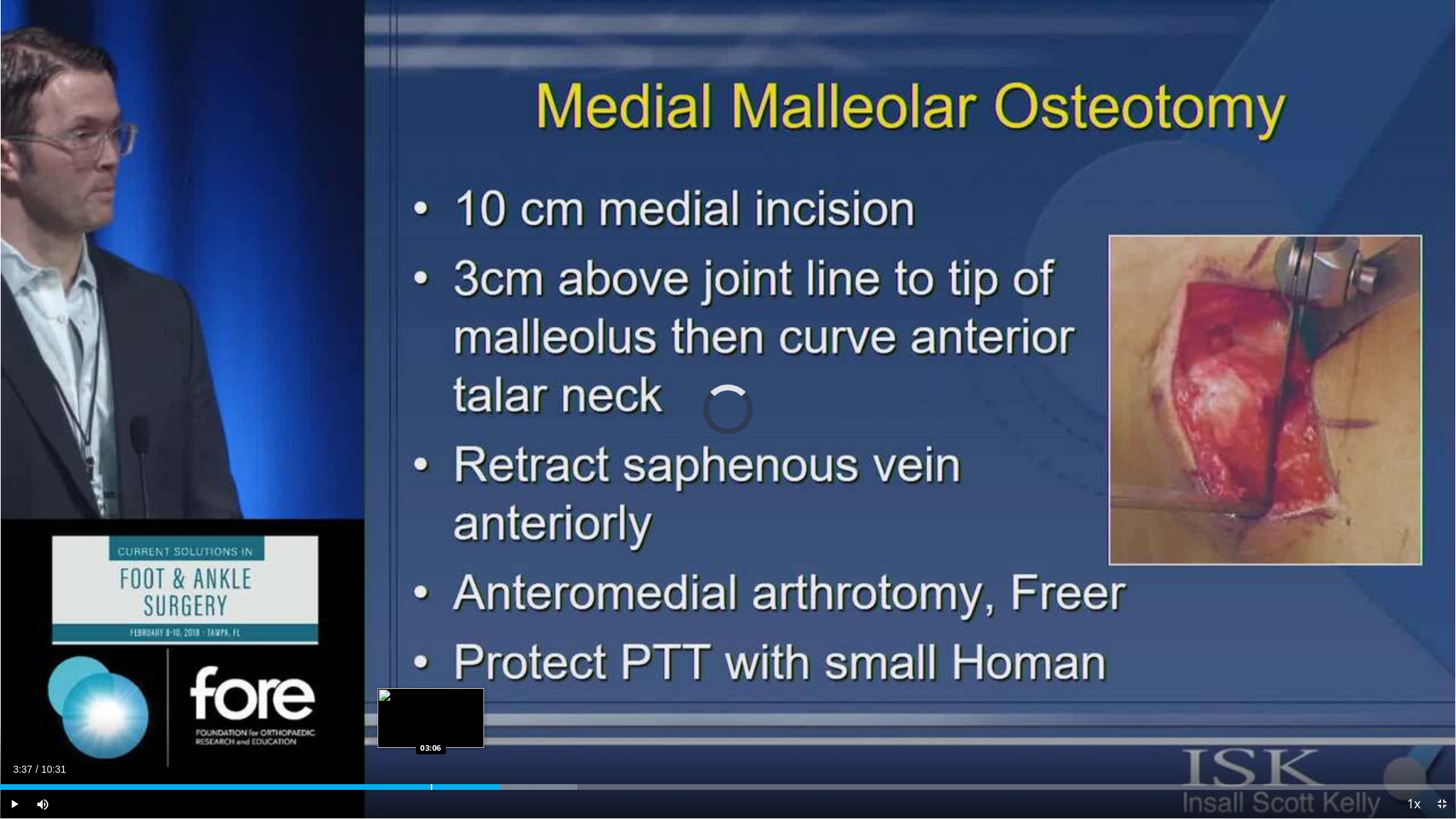
click at [431, 691] on div "Loaded : 39.63% 03:37 03:06" at bounding box center [728, 783] width 1456 height 14
click at [360, 691] on div "03:07" at bounding box center [215, 787] width 432 height 6
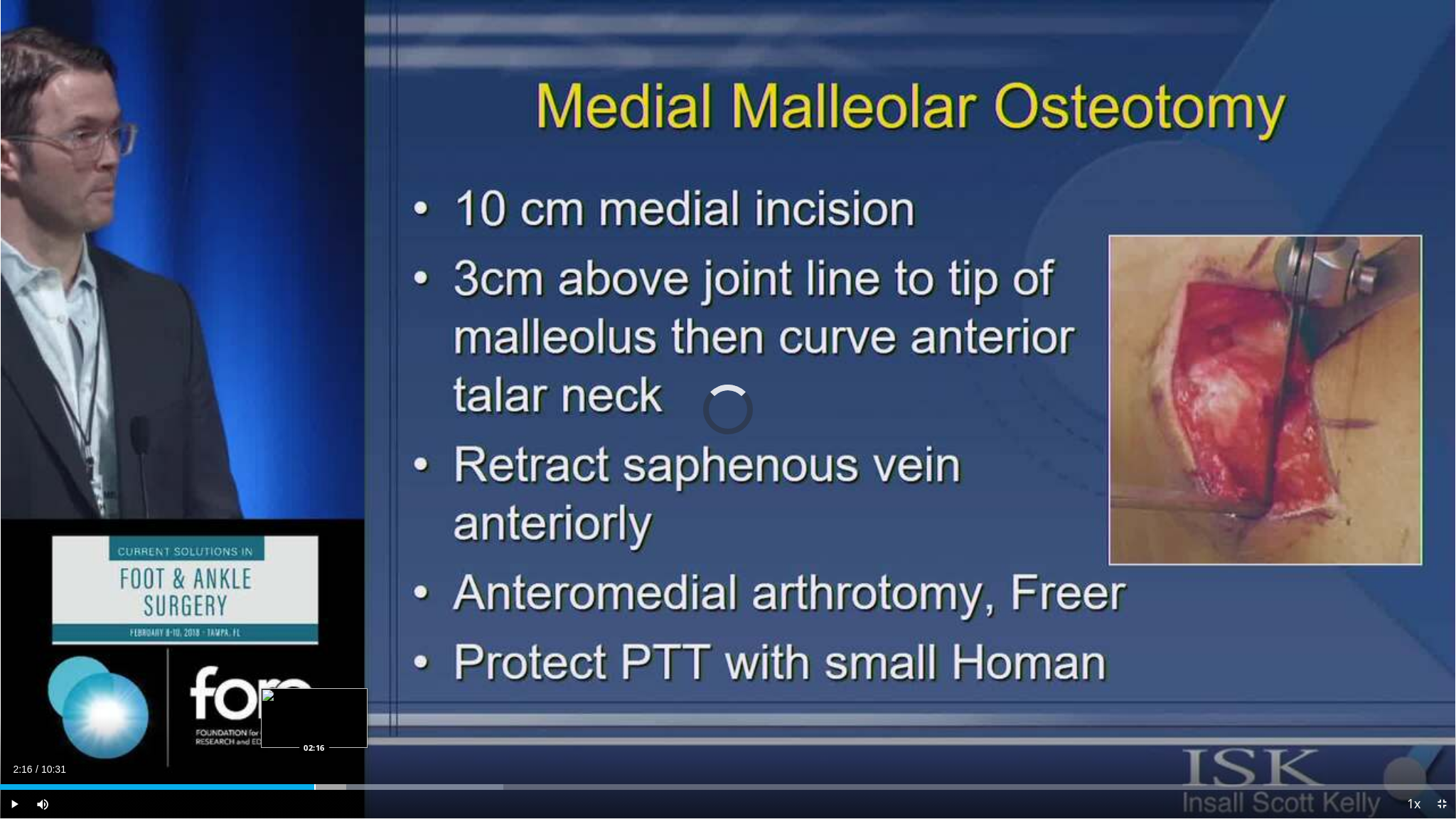
click at [314, 691] on div "Progress Bar" at bounding box center [315, 787] width 1 height 6
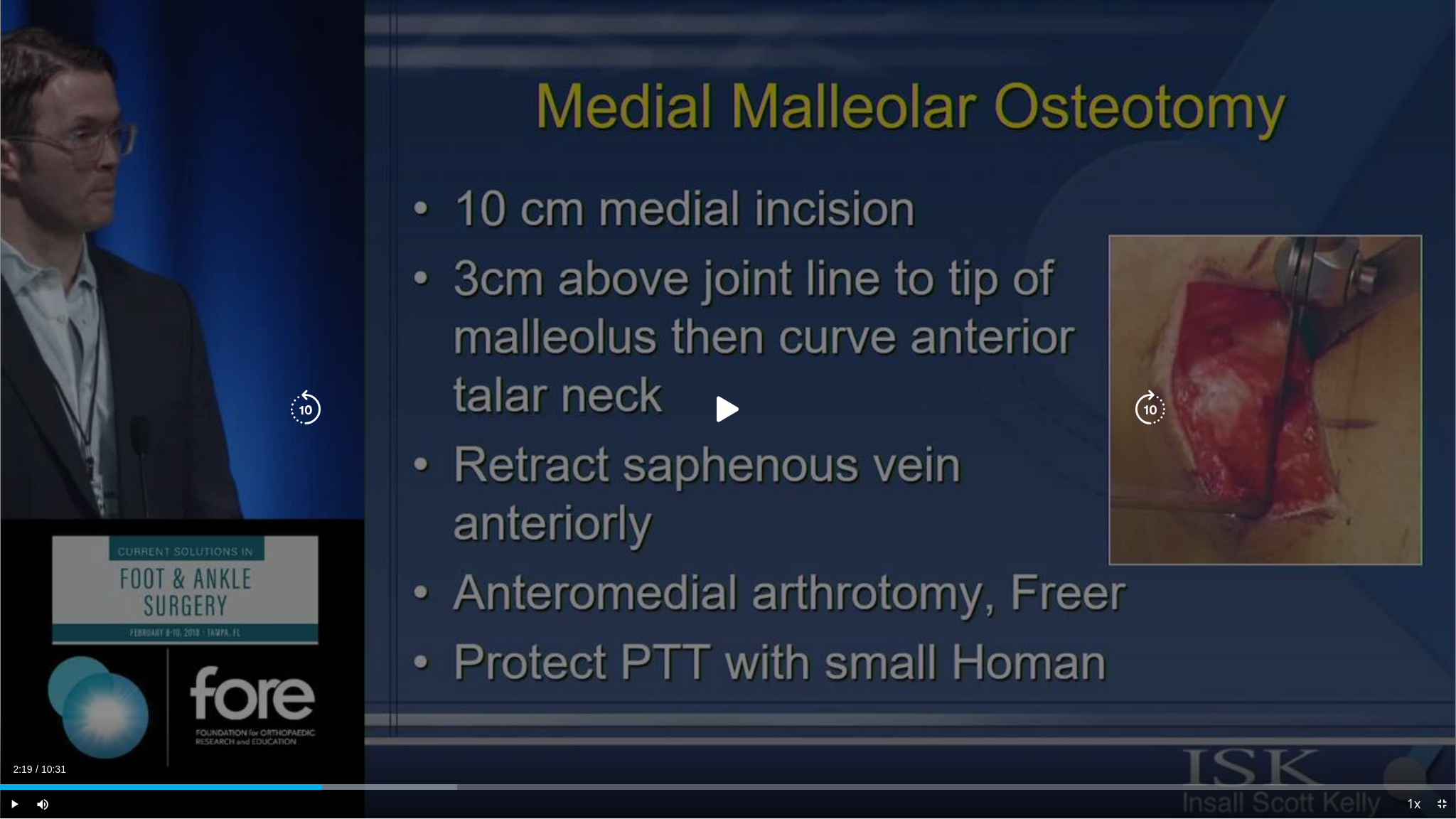
click at [322, 691] on div "Progress Bar" at bounding box center [378, 787] width 157 height 6
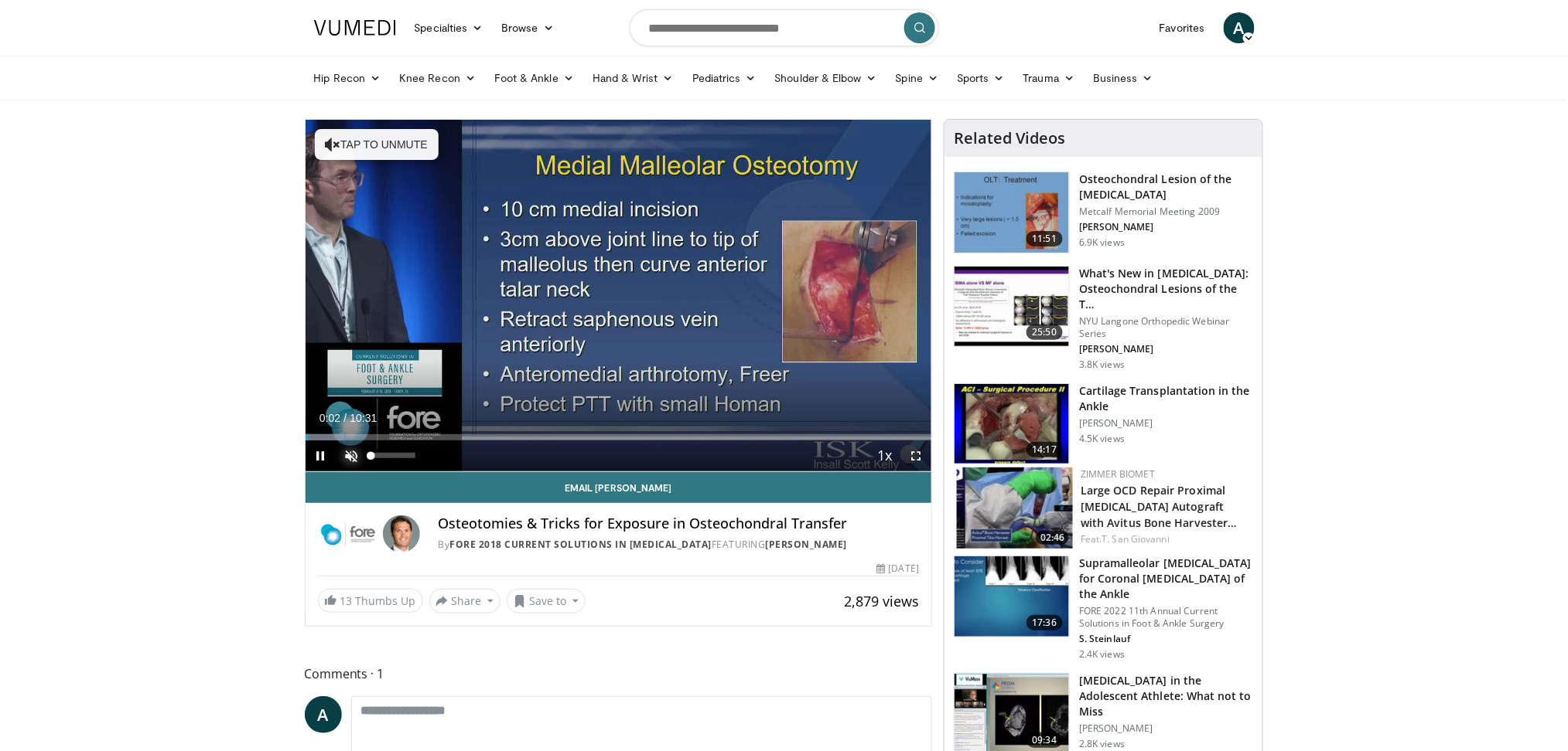
click at [362, 458] on span "Video Player" at bounding box center [352, 456] width 31 height 31
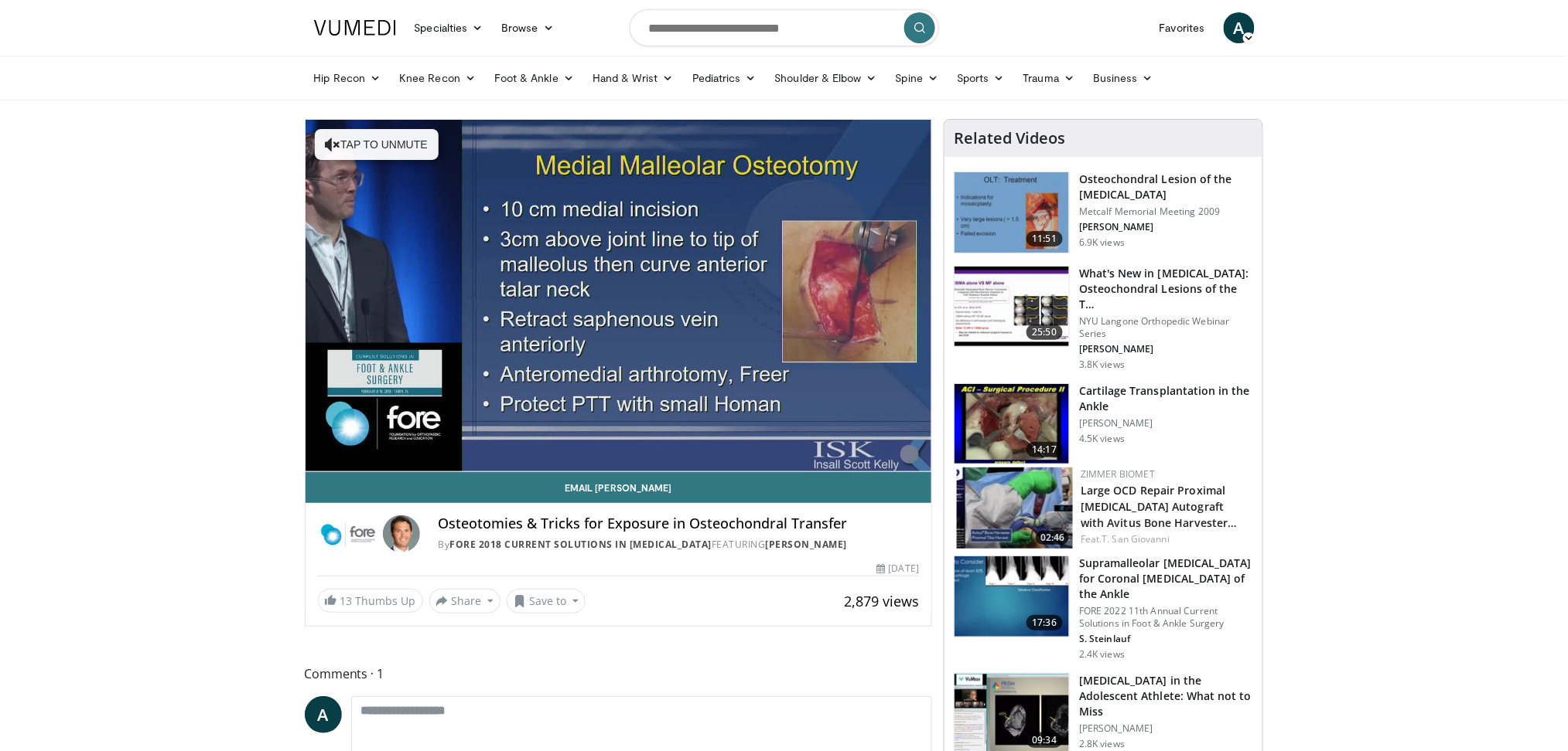
click at [460, 438] on video-js "**********" at bounding box center [619, 296] width 627 height 352
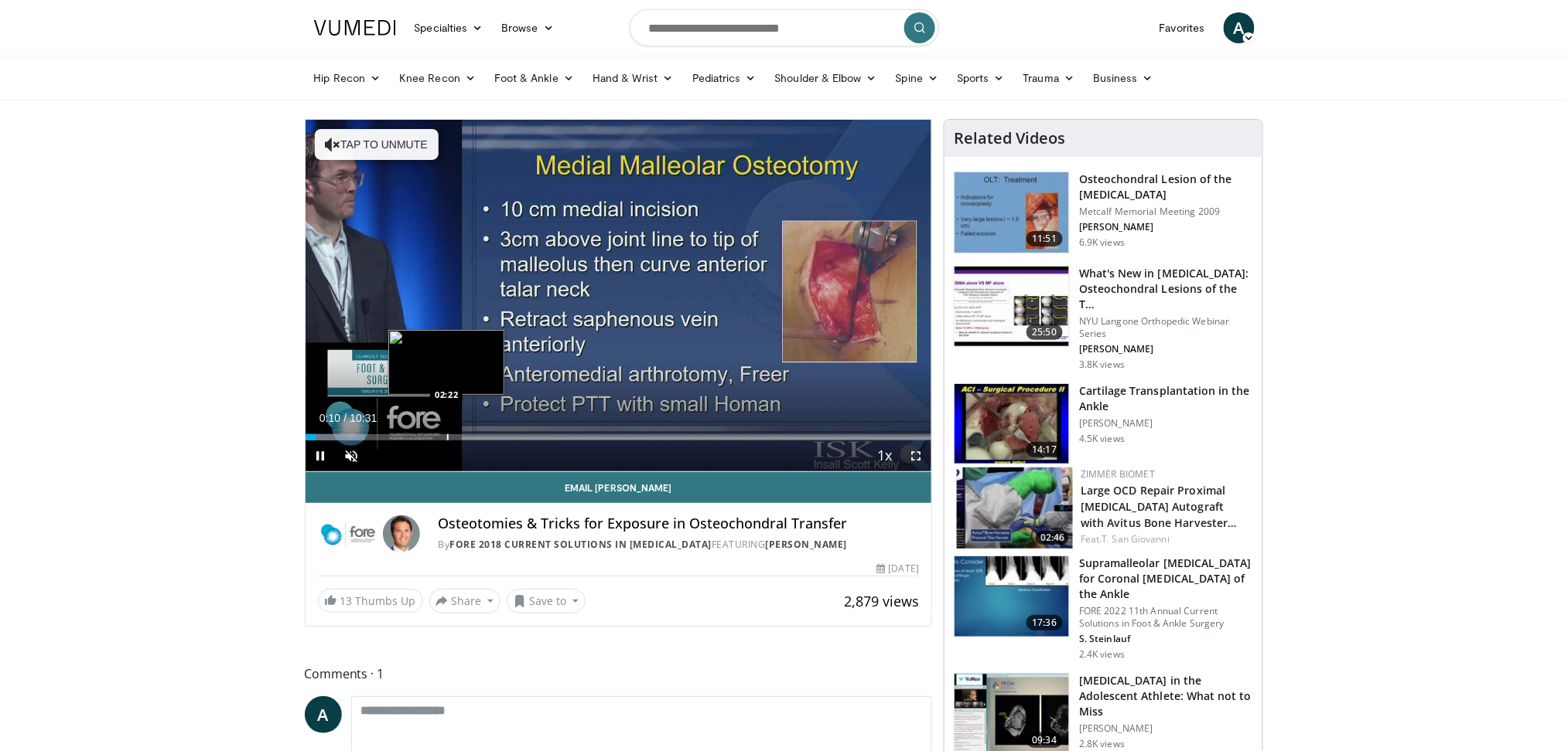
click at [446, 427] on div "Loaded : 9.41% 00:10 02:22" at bounding box center [619, 433] width 627 height 15
click at [352, 457] on span "Video Player" at bounding box center [352, 456] width 31 height 31
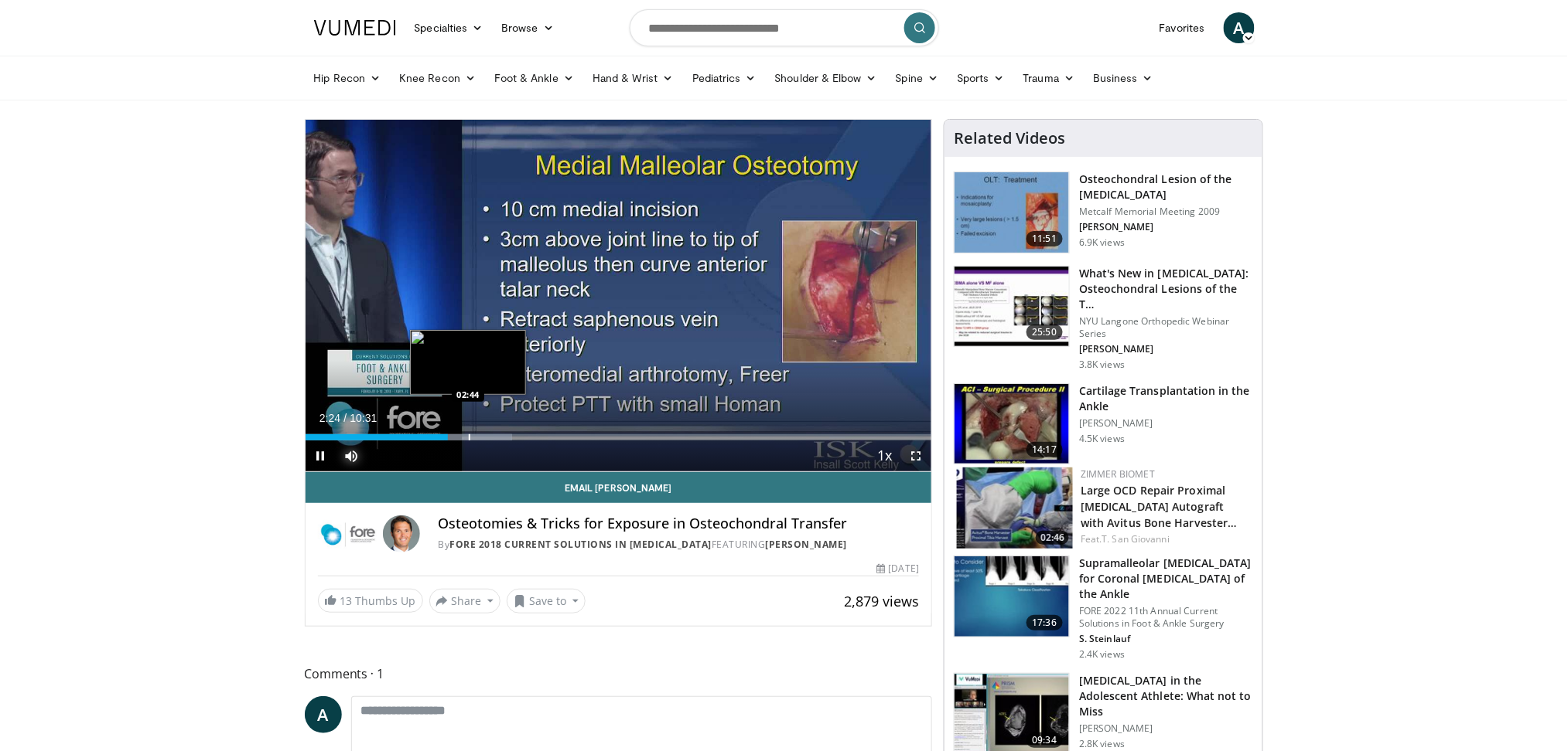
click at [469, 434] on div "Progress Bar" at bounding box center [469, 437] width 2 height 6
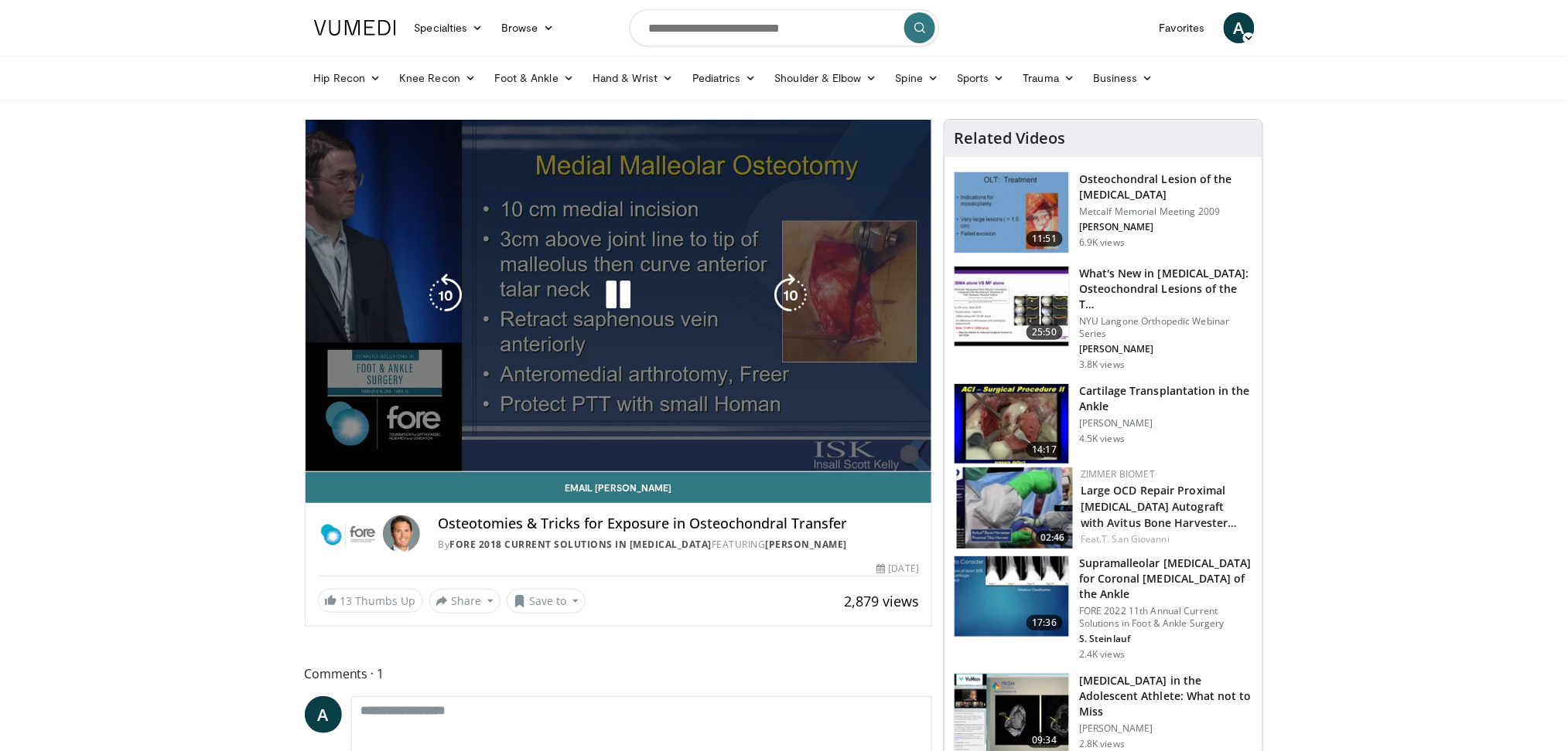
click at [913, 472] on span "Video Player" at bounding box center [915, 487] width 31 height 31
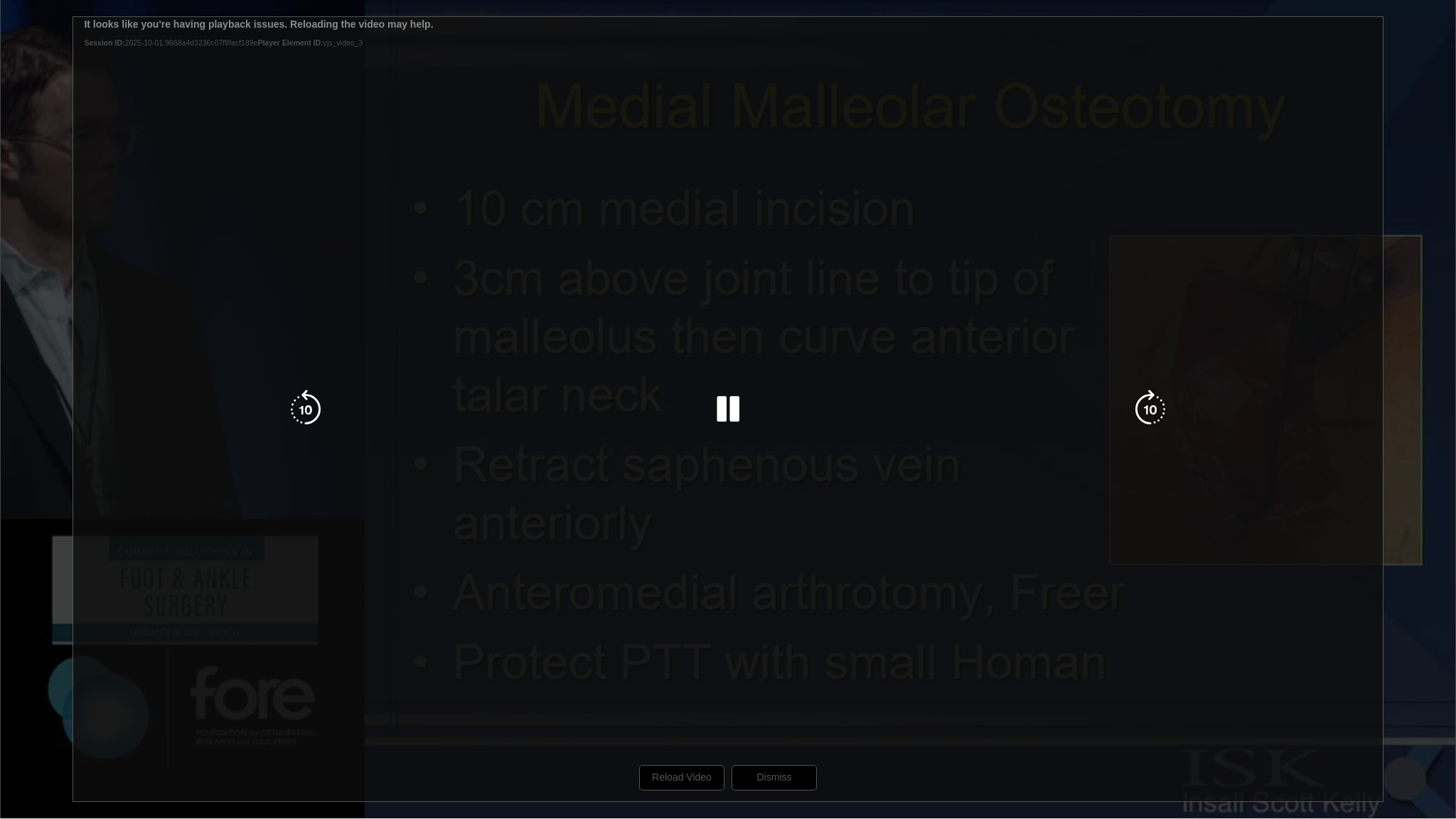
click at [760, 691] on div "20 seconds Tap to unmute" at bounding box center [728, 409] width 1456 height 818
click at [1428, 438] on div "20 seconds Tap to unmute" at bounding box center [728, 409] width 1456 height 818
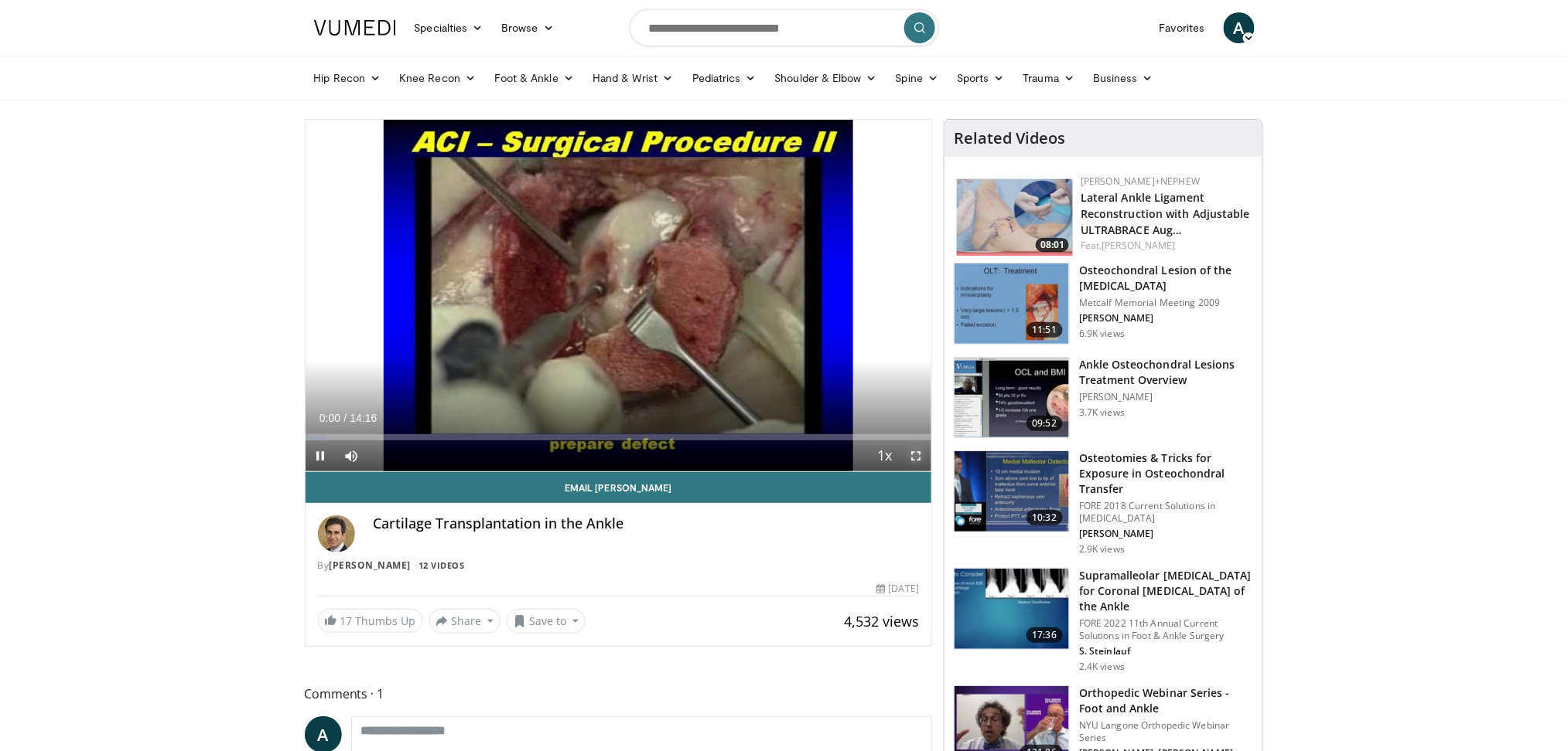
click at [921, 457] on span "Video Player" at bounding box center [915, 456] width 31 height 31
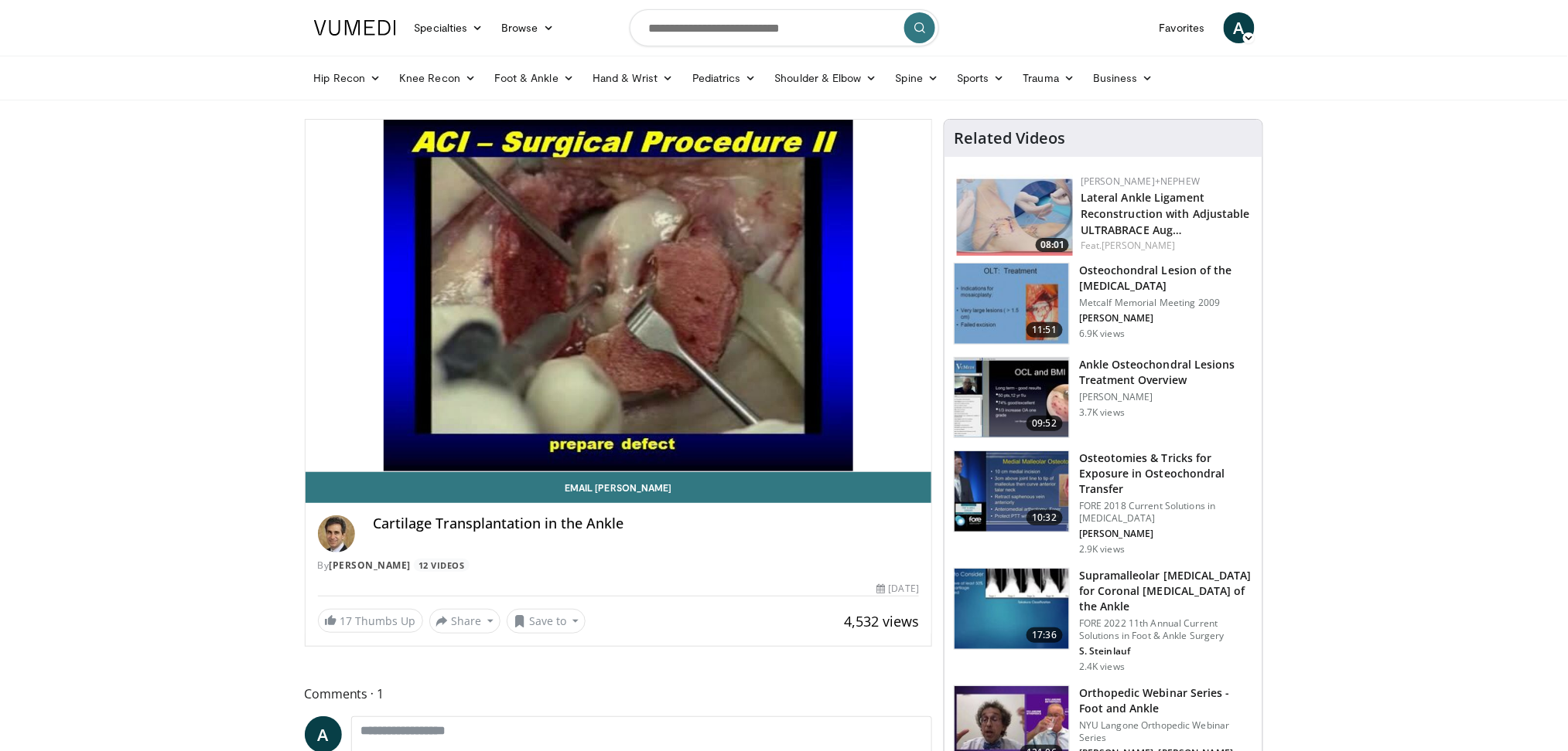
click at [1016, 310] on img at bounding box center [1012, 303] width 114 height 80
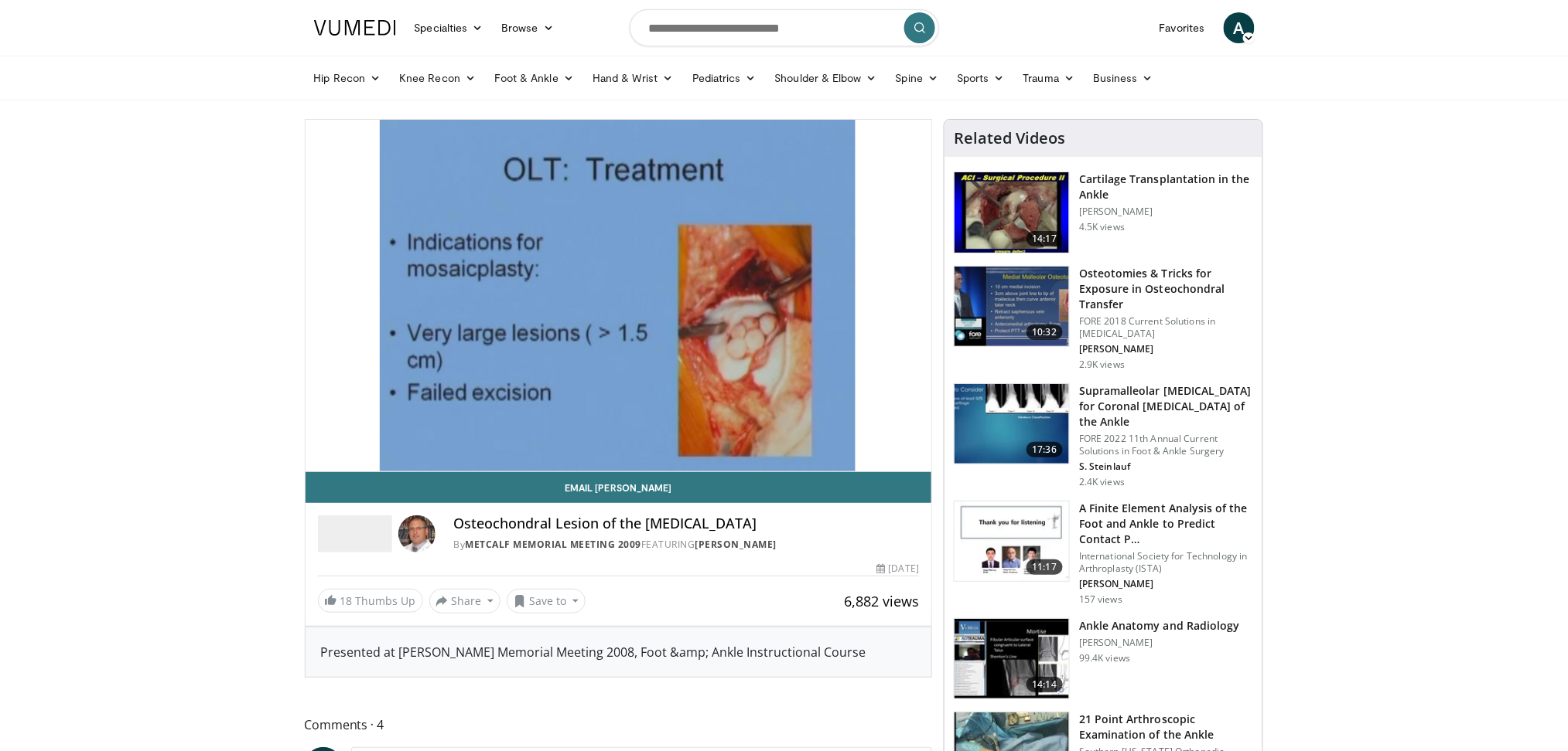
click at [322, 453] on div "10 seconds Tap to unmute" at bounding box center [619, 295] width 627 height 352
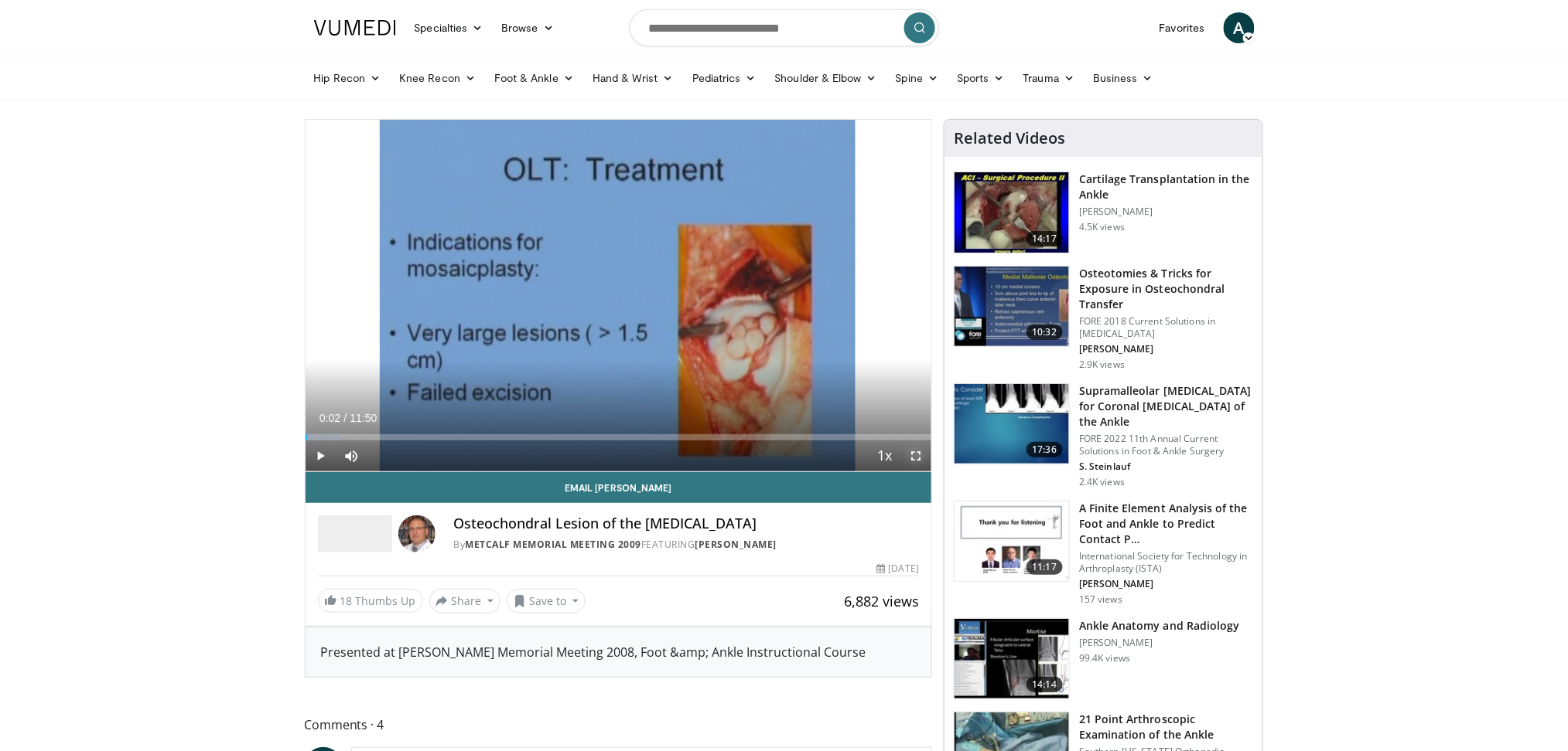
click at [919, 467] on span "Video Player" at bounding box center [915, 456] width 31 height 31
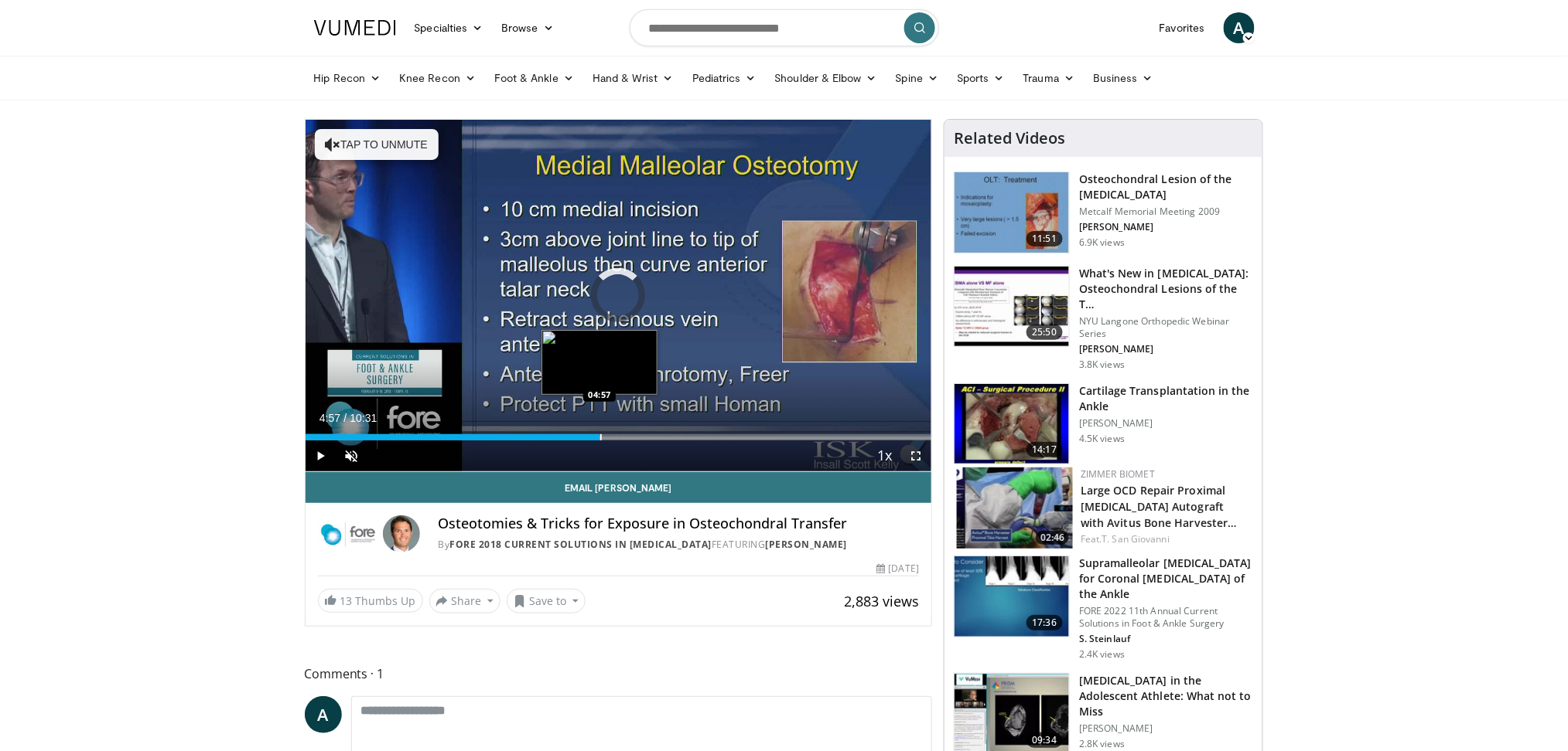
click at [601, 435] on div "Progress Bar" at bounding box center [601, 437] width 2 height 6
click at [912, 464] on span "Video Player" at bounding box center [915, 456] width 31 height 31
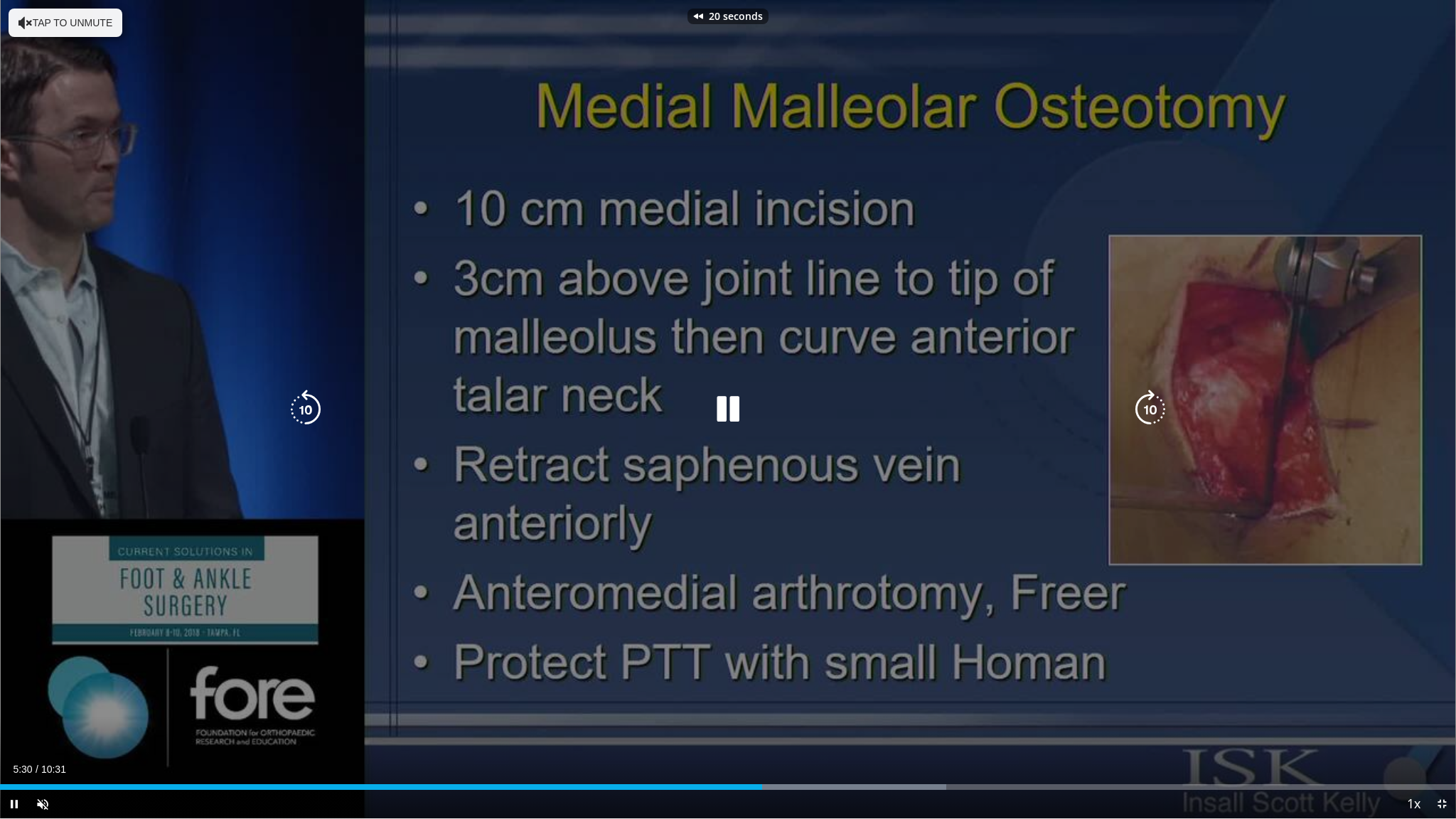
click at [877, 522] on div "20 seconds Tap to unmute" at bounding box center [728, 409] width 1456 height 818
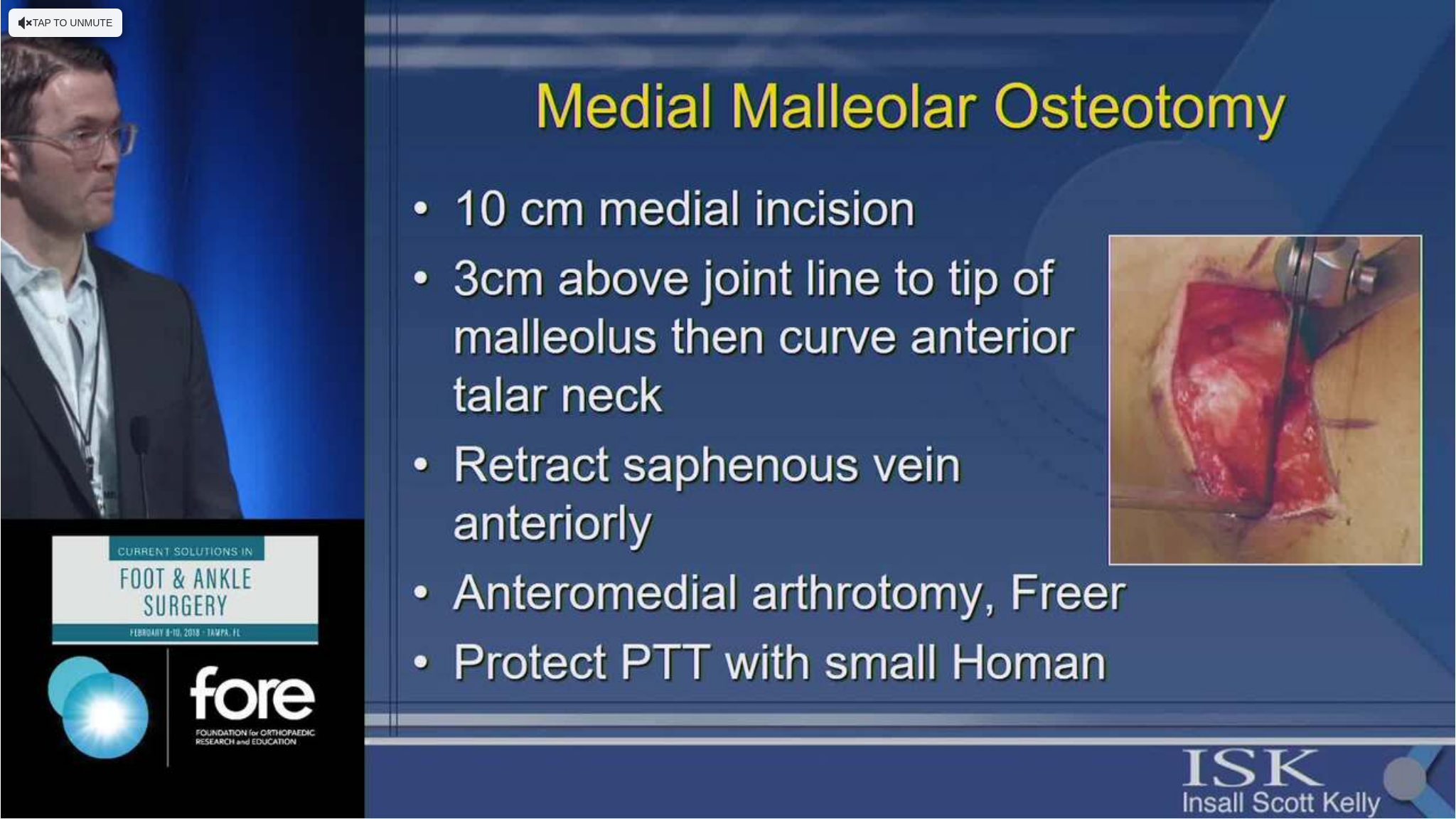
click at [877, 522] on div "20 seconds Tap to unmute" at bounding box center [728, 409] width 1456 height 818
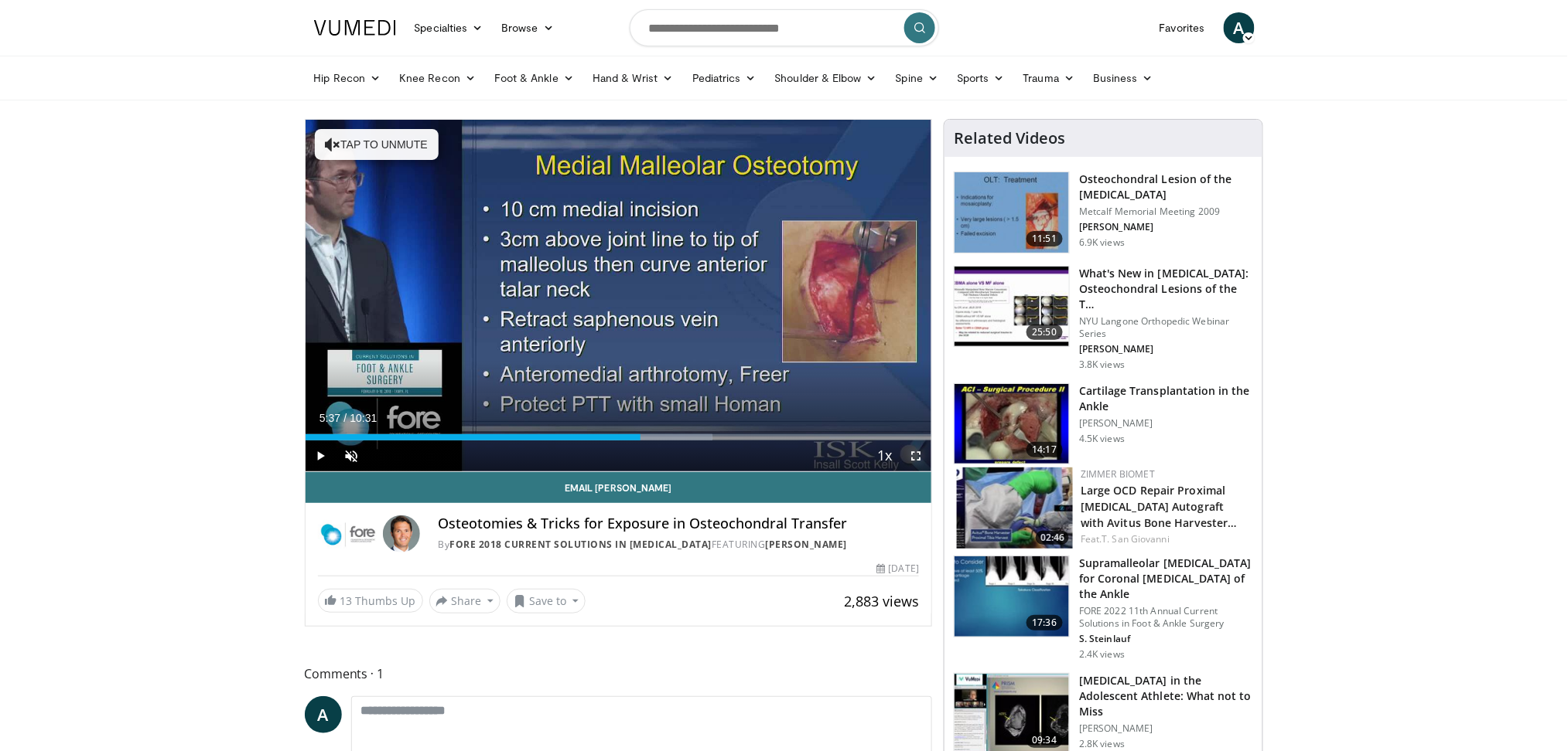
click at [921, 458] on span "Video Player" at bounding box center [915, 456] width 31 height 31
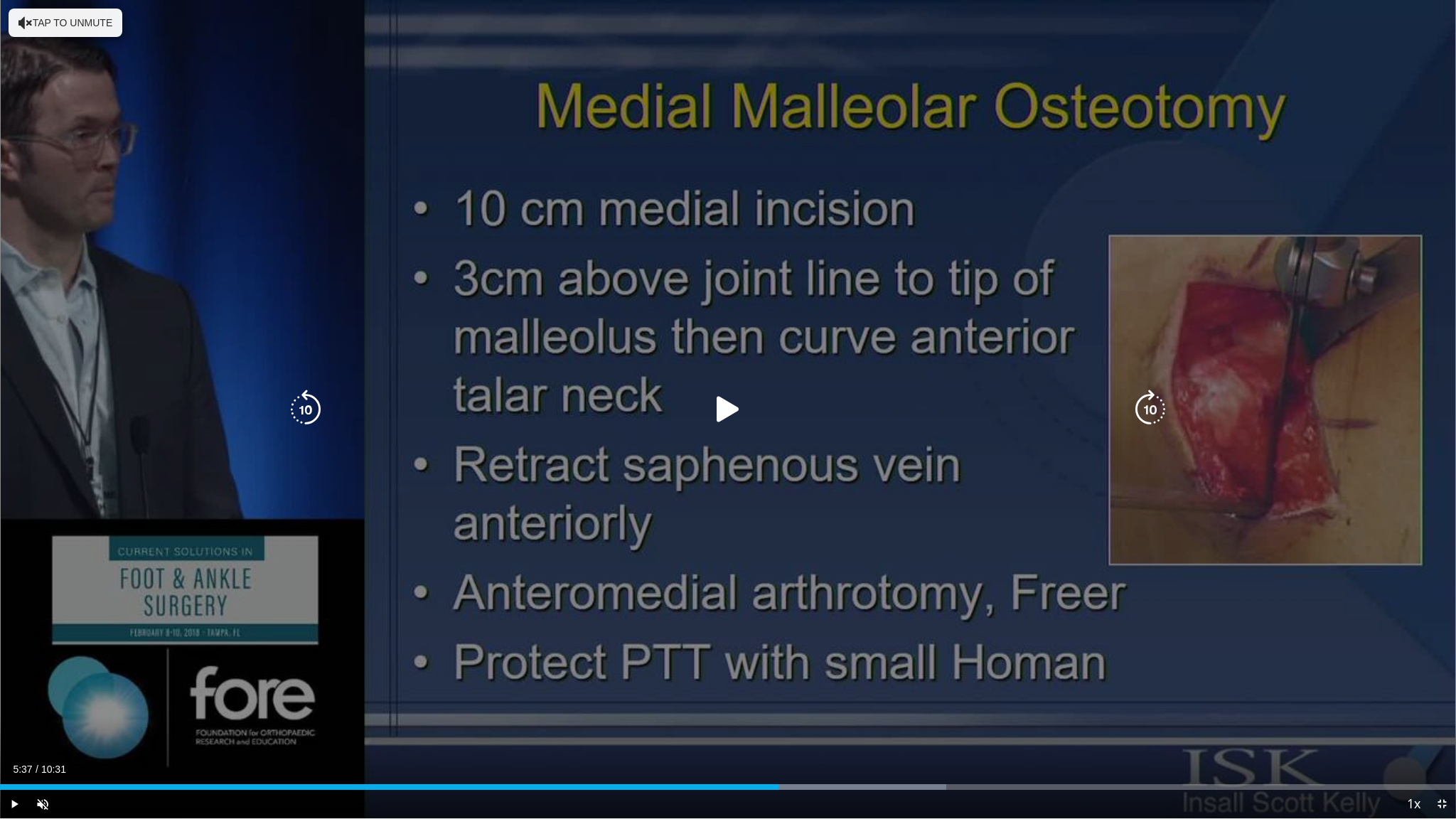
click at [1099, 590] on div "20 seconds Tap to unmute" at bounding box center [728, 409] width 1456 height 818
click at [1099, 587] on div "20 seconds Tap to unmute" at bounding box center [728, 409] width 1456 height 818
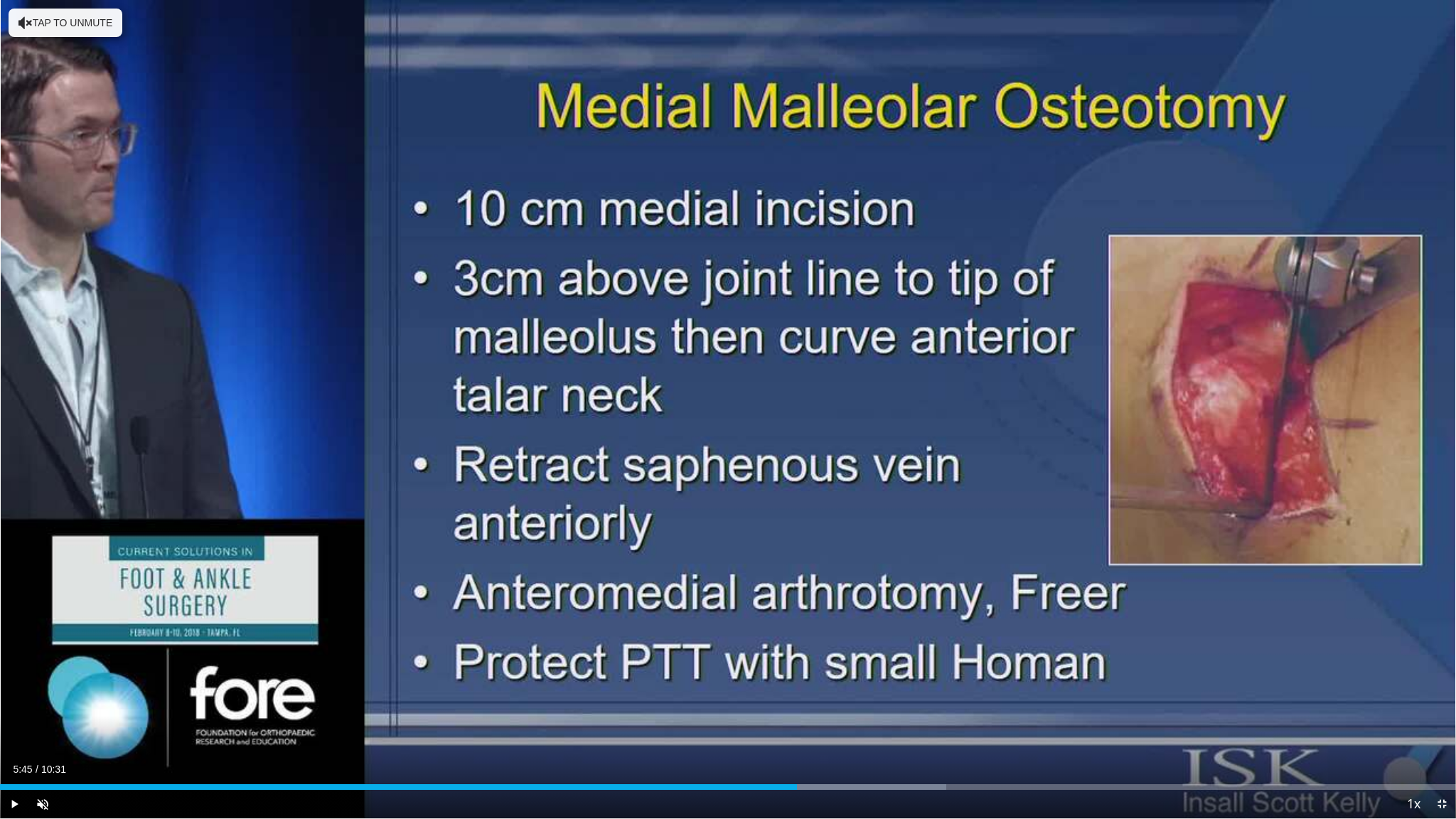
click at [1114, 610] on div "20 seconds Tap to unmute" at bounding box center [728, 409] width 1456 height 818
click at [1149, 600] on div "50 seconds Tap to unmute" at bounding box center [728, 409] width 1456 height 818
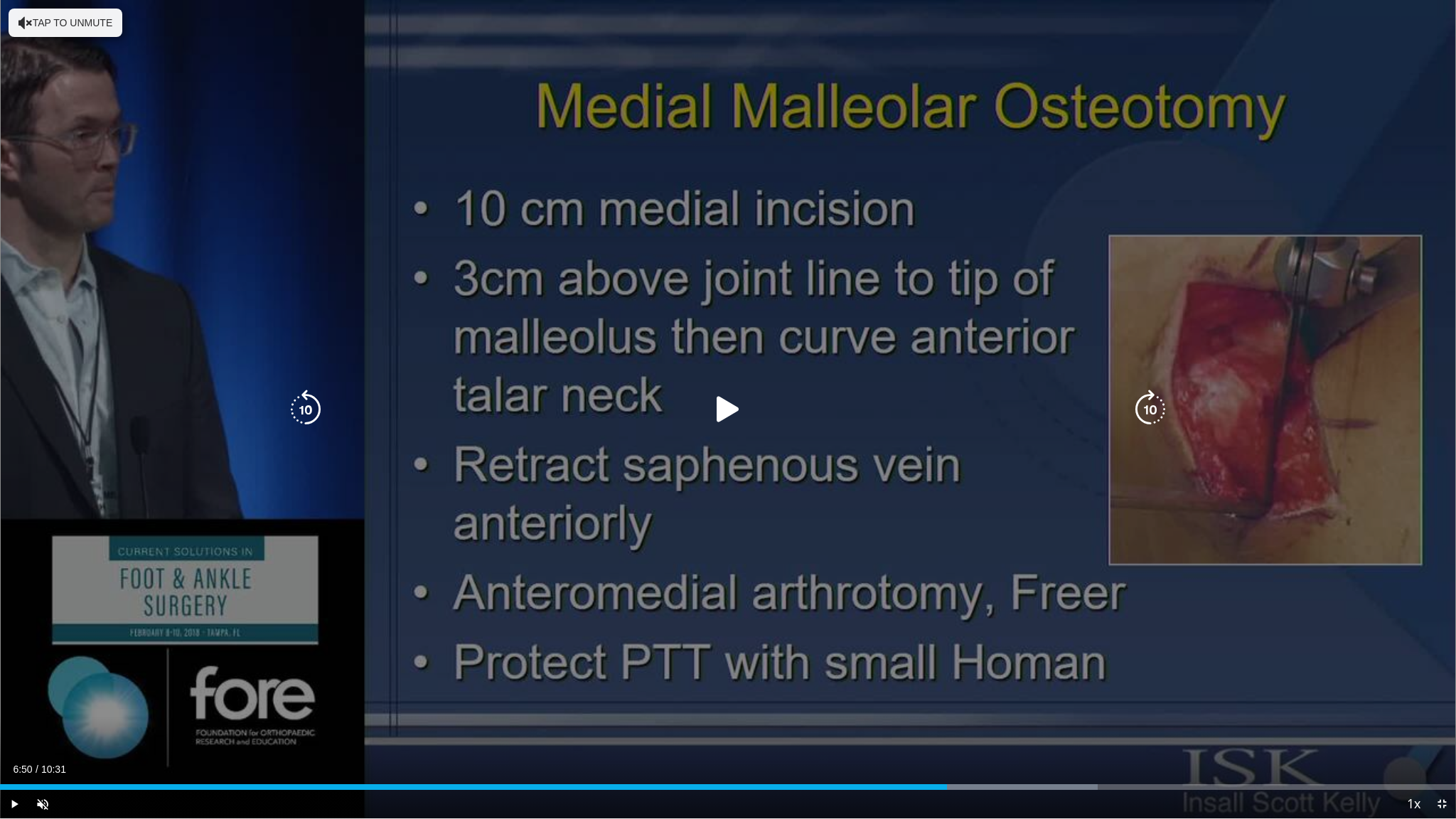
click at [1160, 604] on div "50 seconds Tap to unmute" at bounding box center [728, 409] width 1456 height 818
click at [1038, 543] on div "10 seconds Tap to unmute" at bounding box center [728, 409] width 1456 height 818
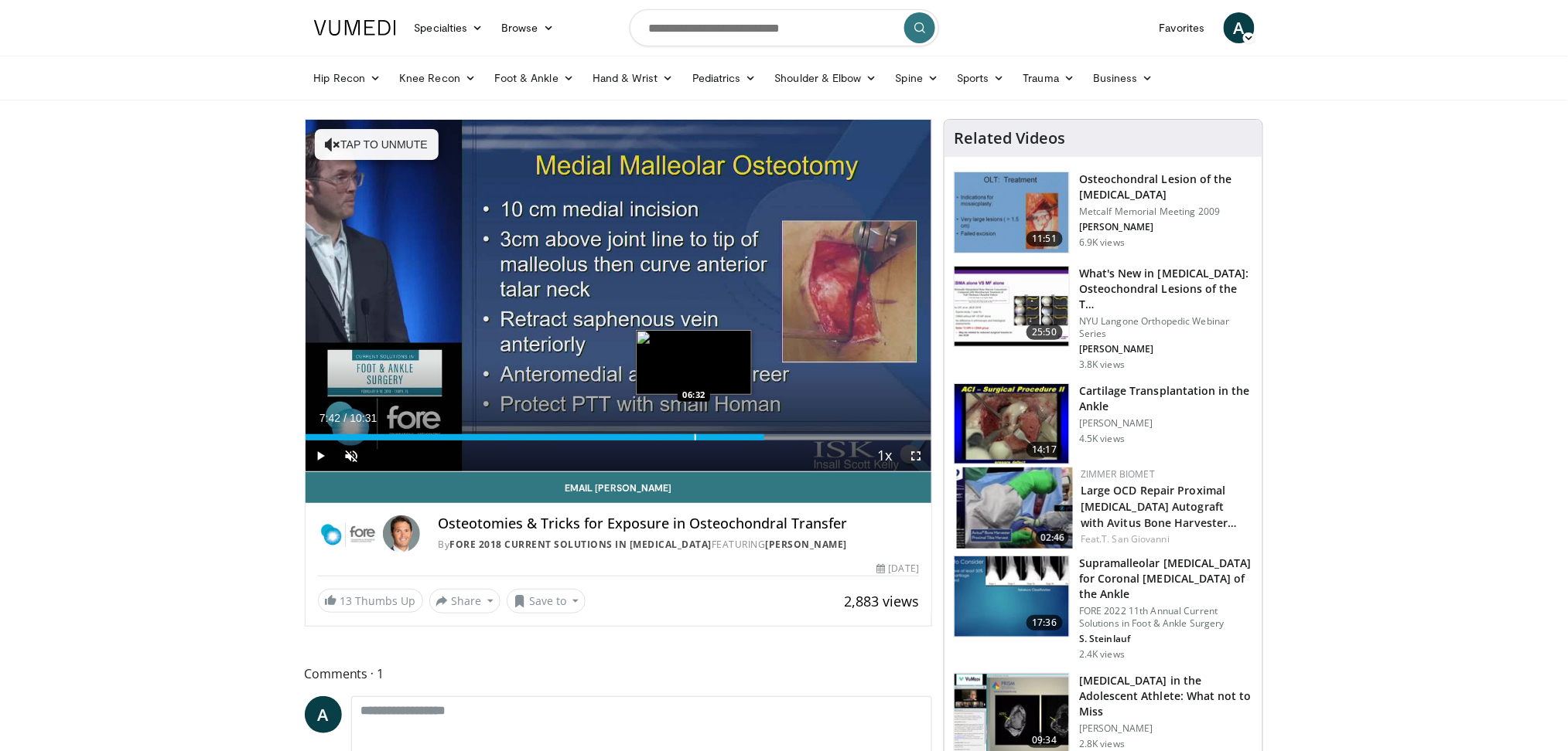
click at [694, 431] on div "Loaded : 0.00% 07:42 06:32" at bounding box center [619, 433] width 627 height 15
click at [916, 456] on span "Video Player" at bounding box center [915, 456] width 31 height 31
